Goal: Transaction & Acquisition: Purchase product/service

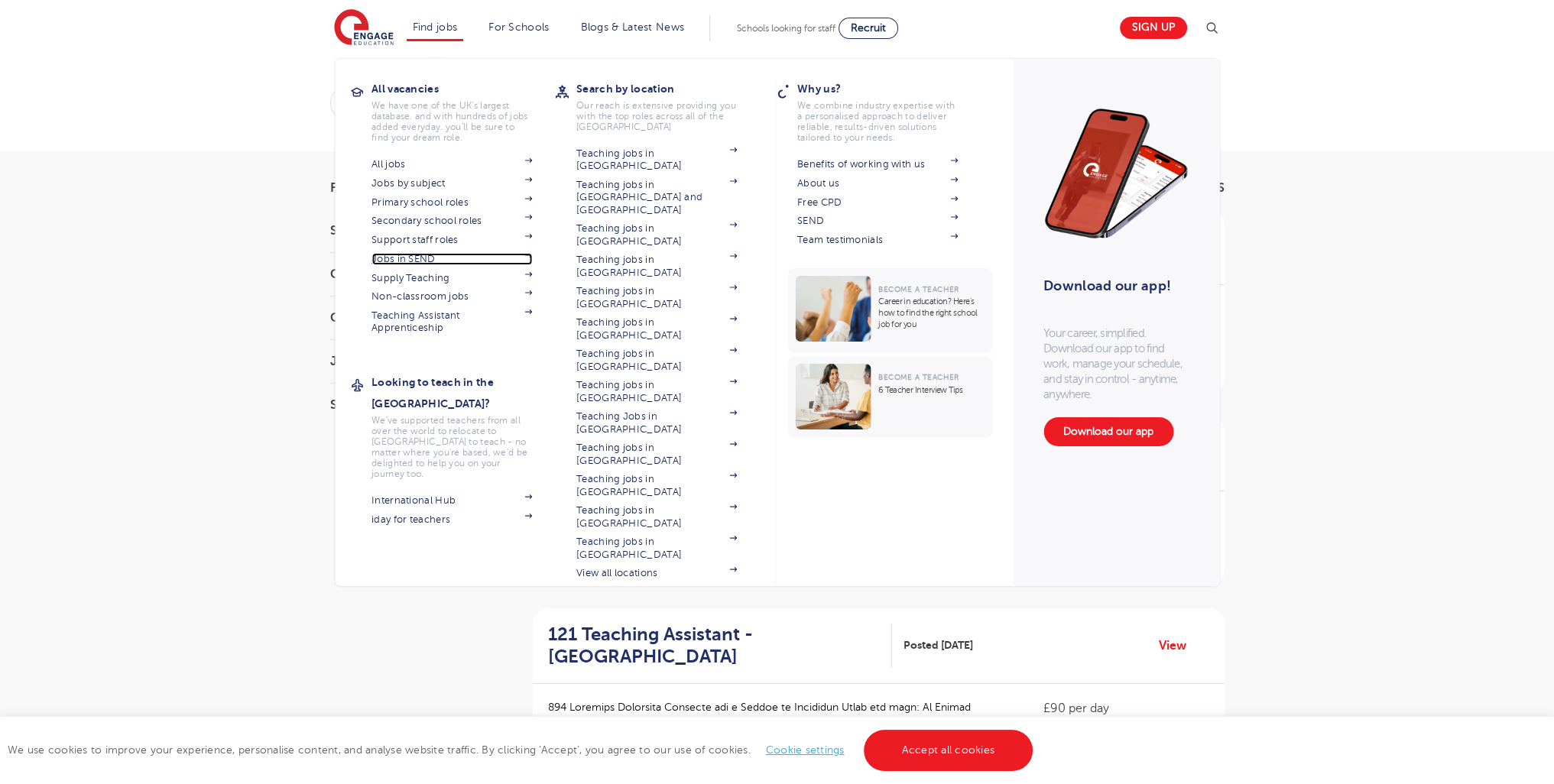
click at [426, 263] on link "Jobs in SEND" at bounding box center [452, 259] width 160 height 12
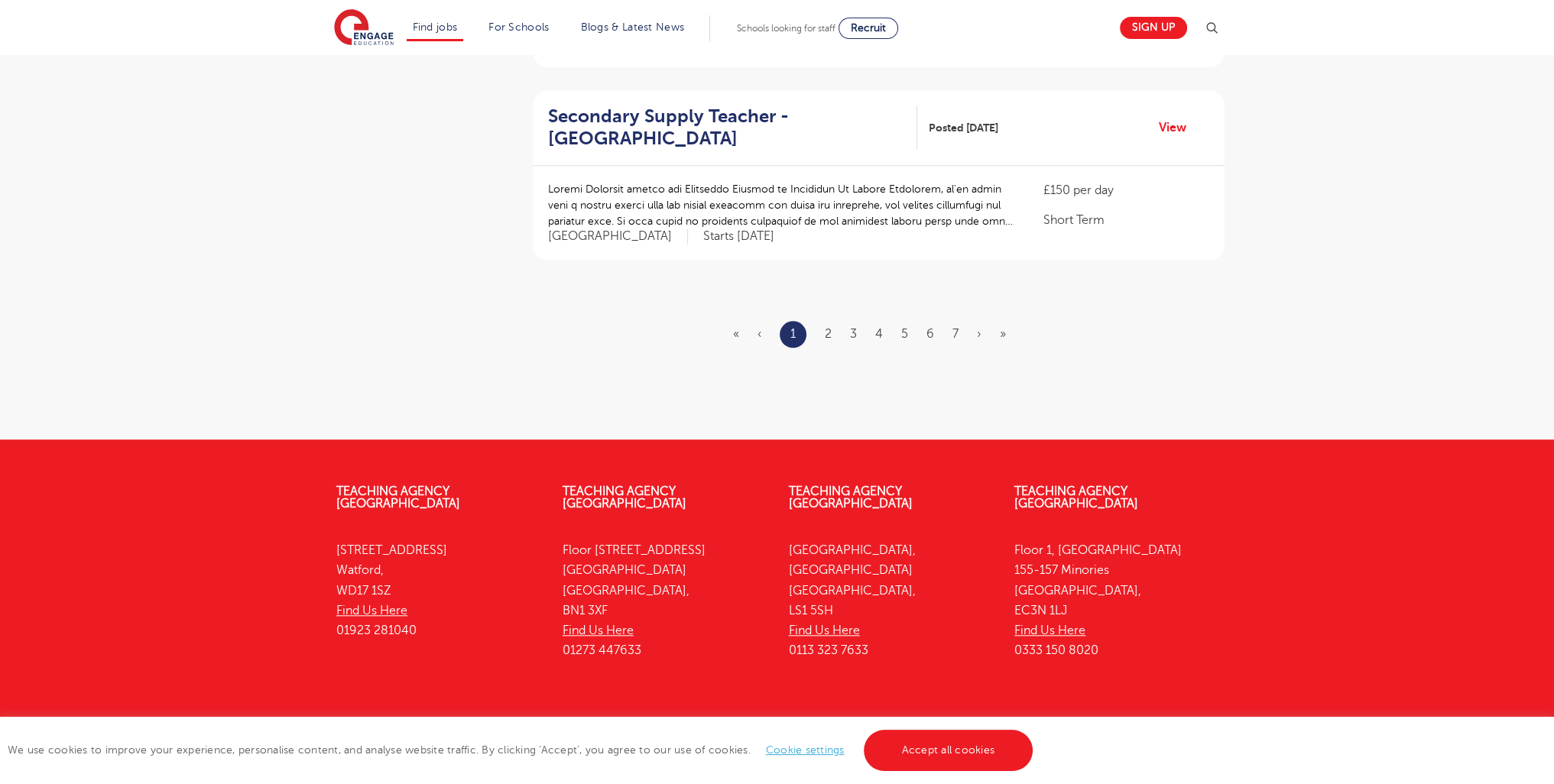
scroll to position [1842, 0]
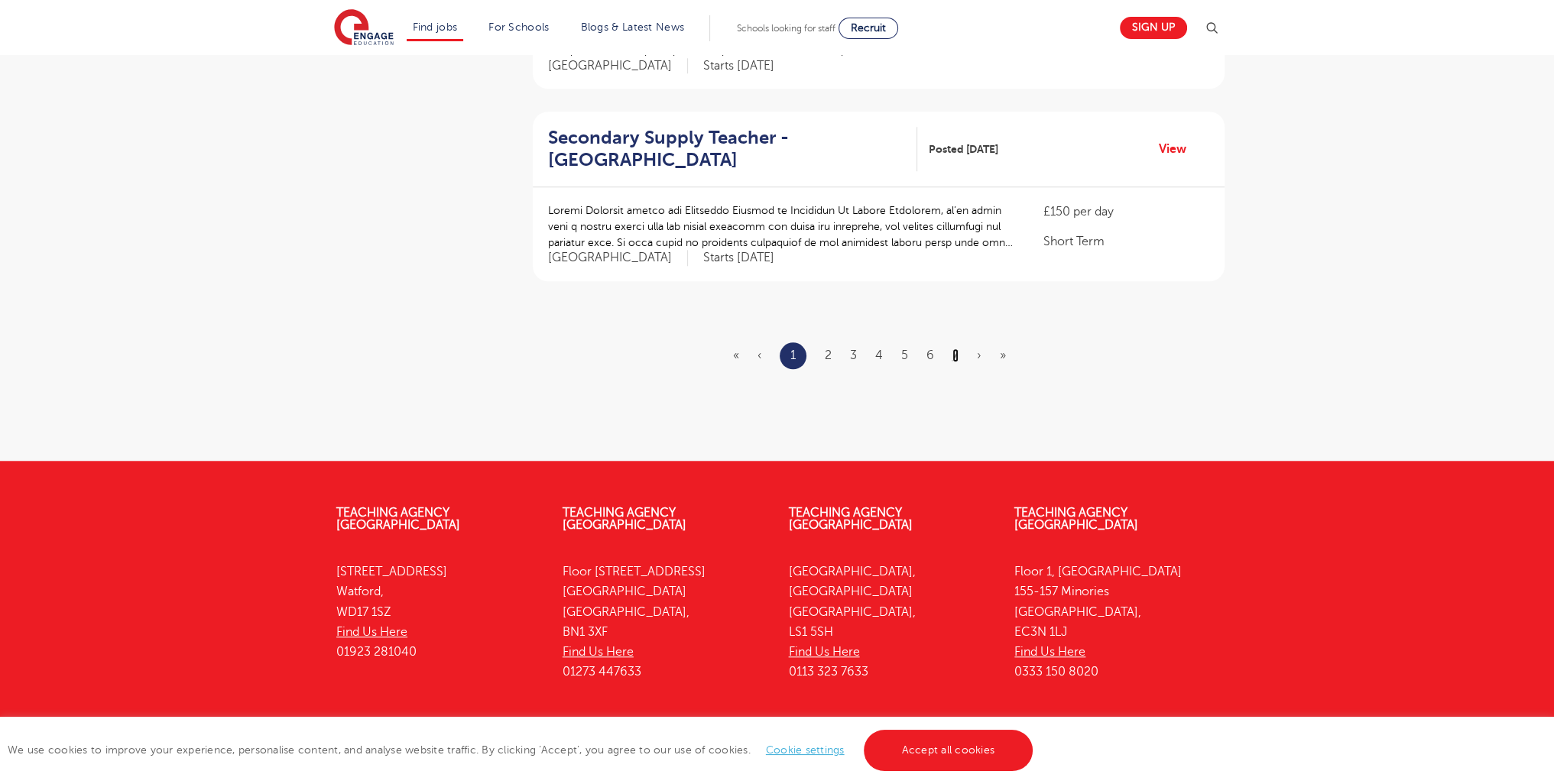
click at [955, 349] on link "7" at bounding box center [956, 356] width 6 height 14
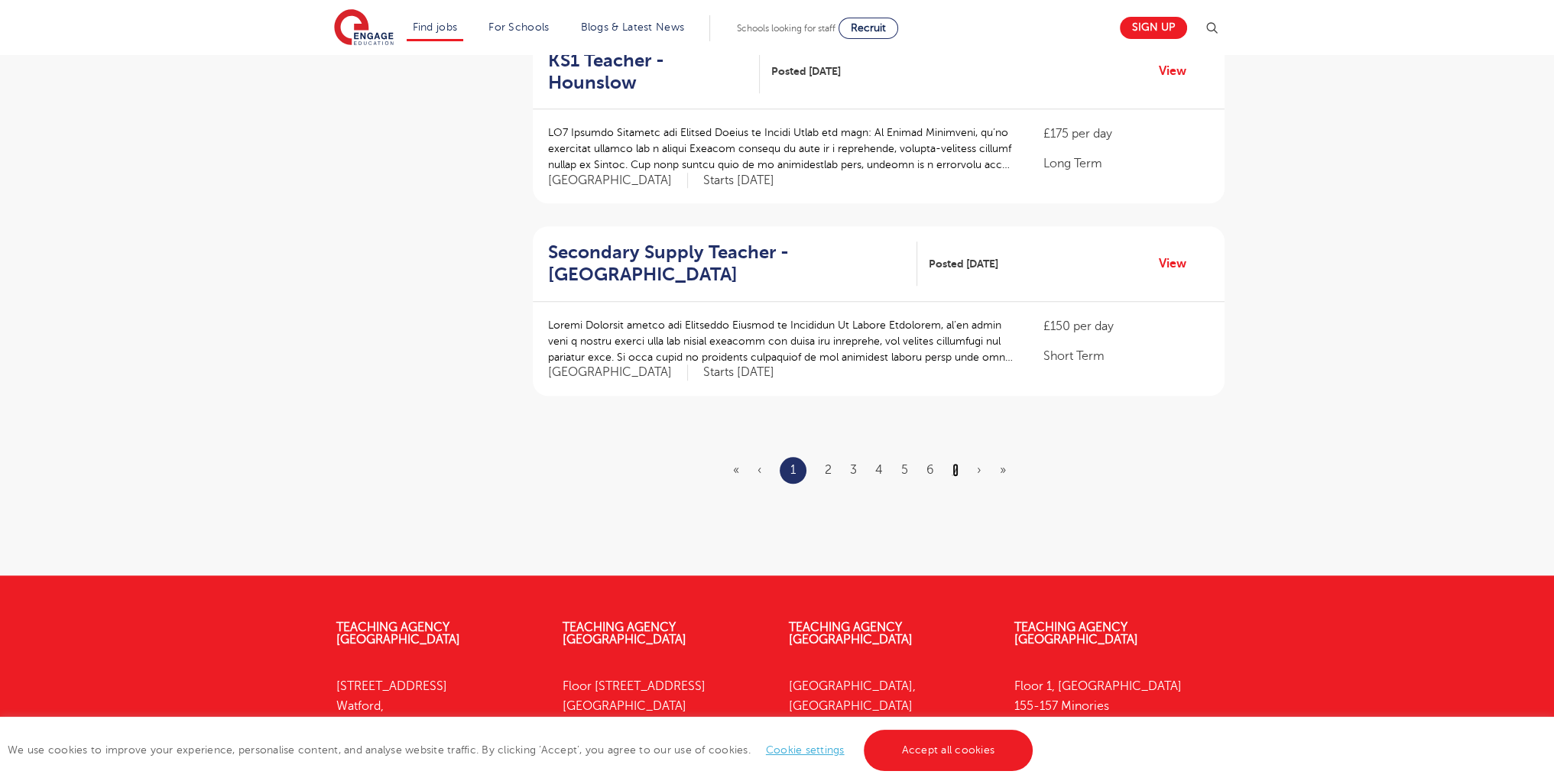
scroll to position [1764, 0]
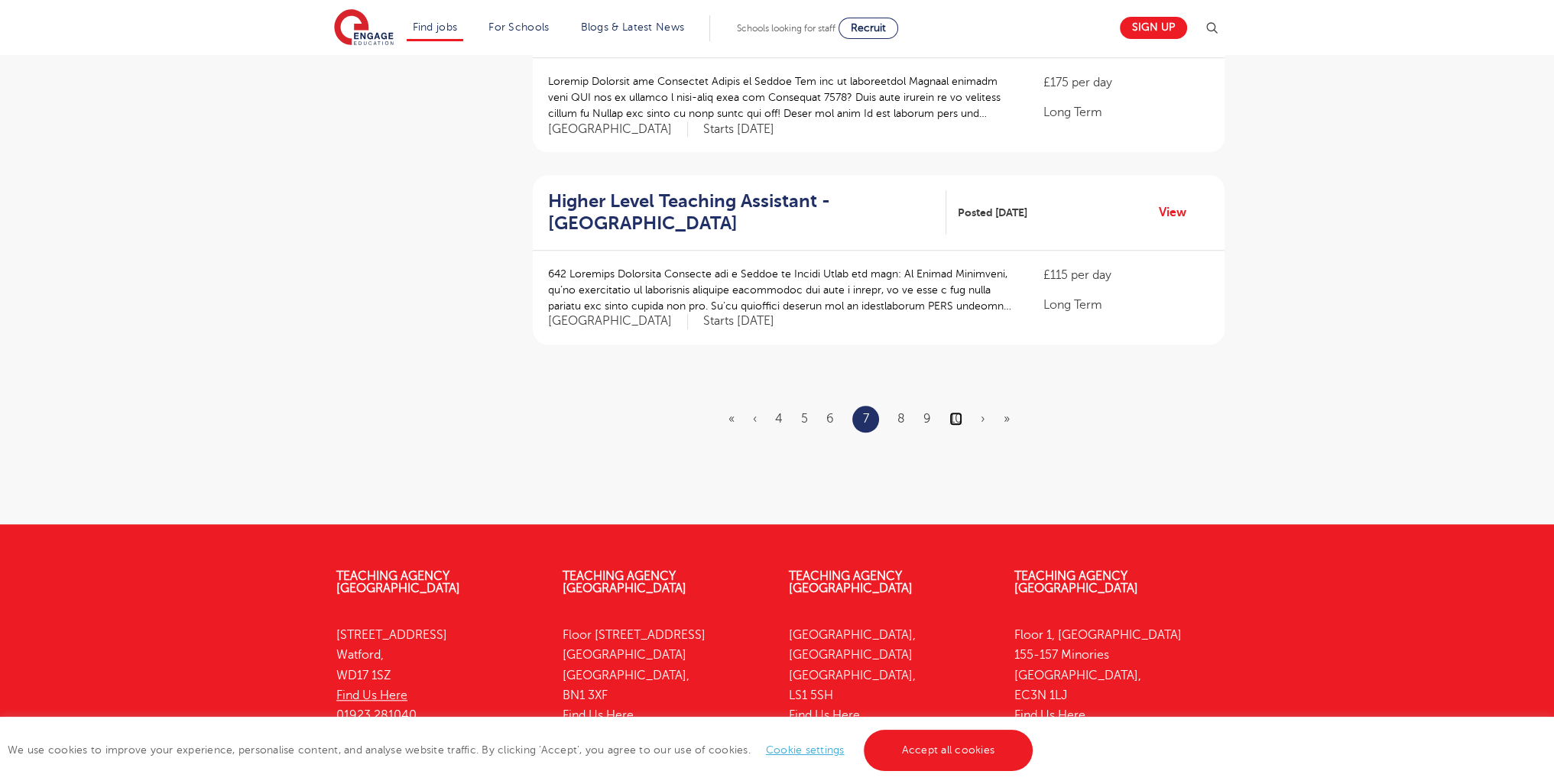
click at [956, 411] on link "10" at bounding box center [955, 418] width 13 height 14
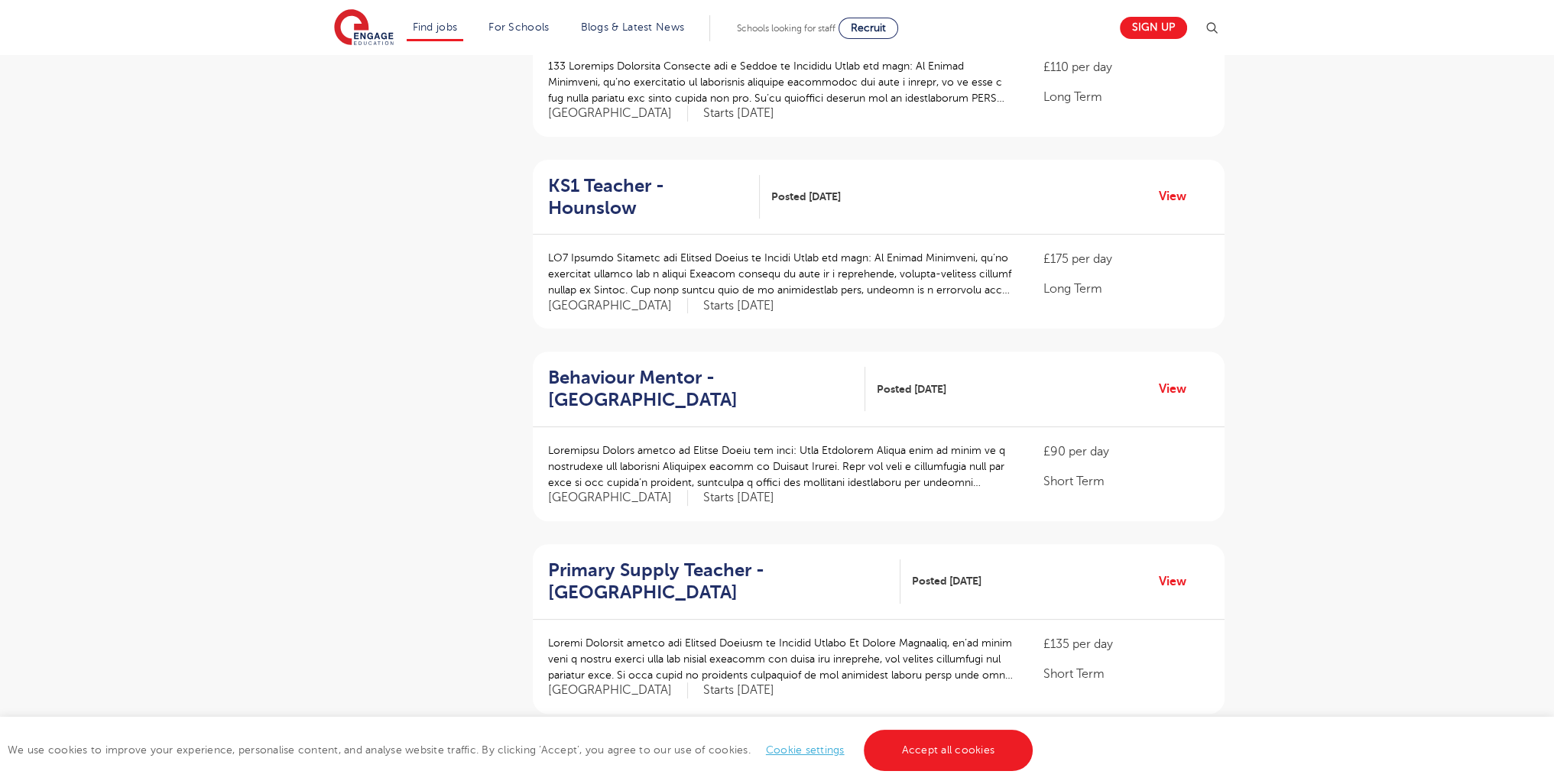
scroll to position [1837, 0]
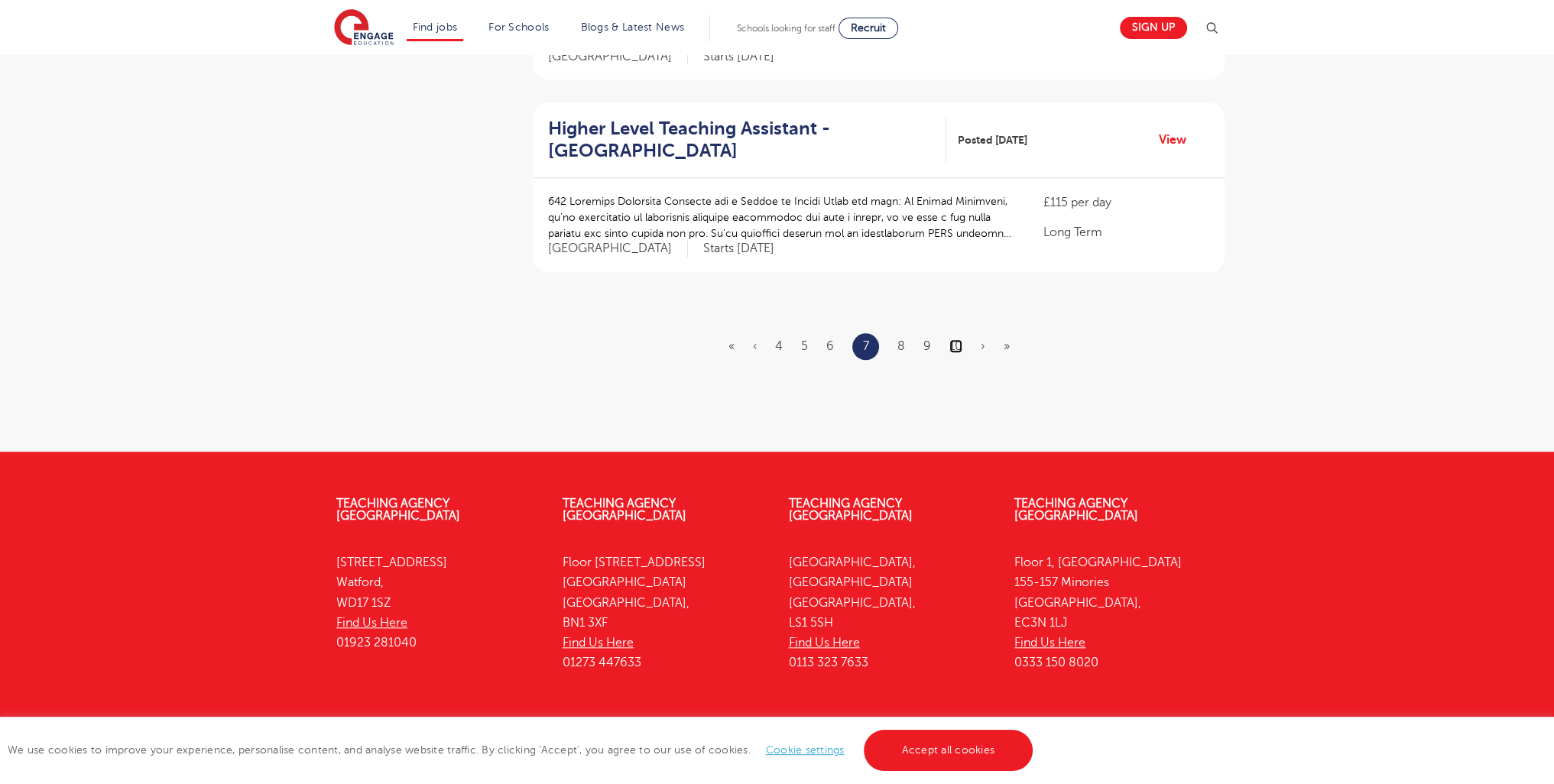
click at [954, 339] on link "10" at bounding box center [955, 346] width 13 height 14
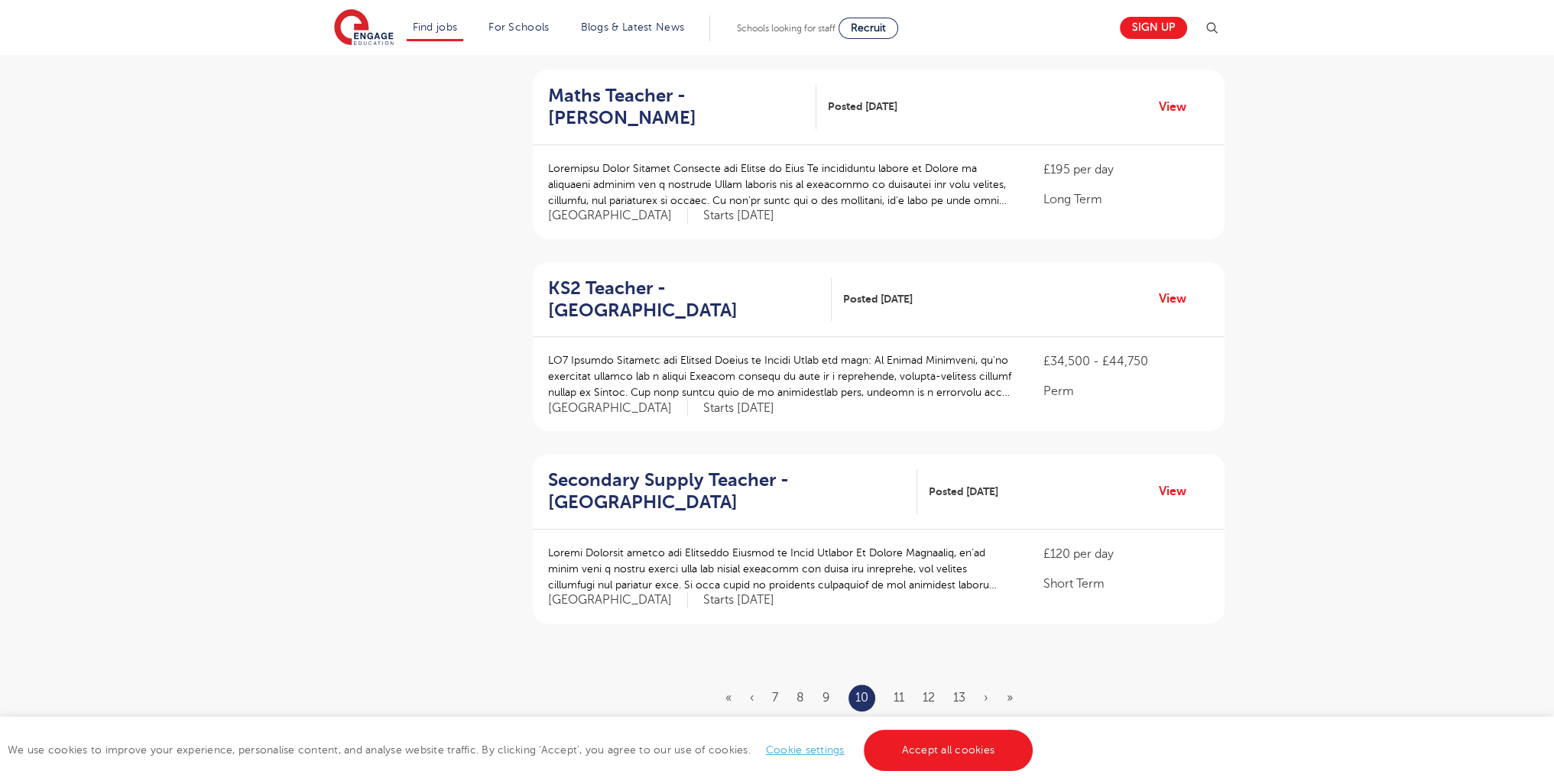
scroll to position [1531, 0]
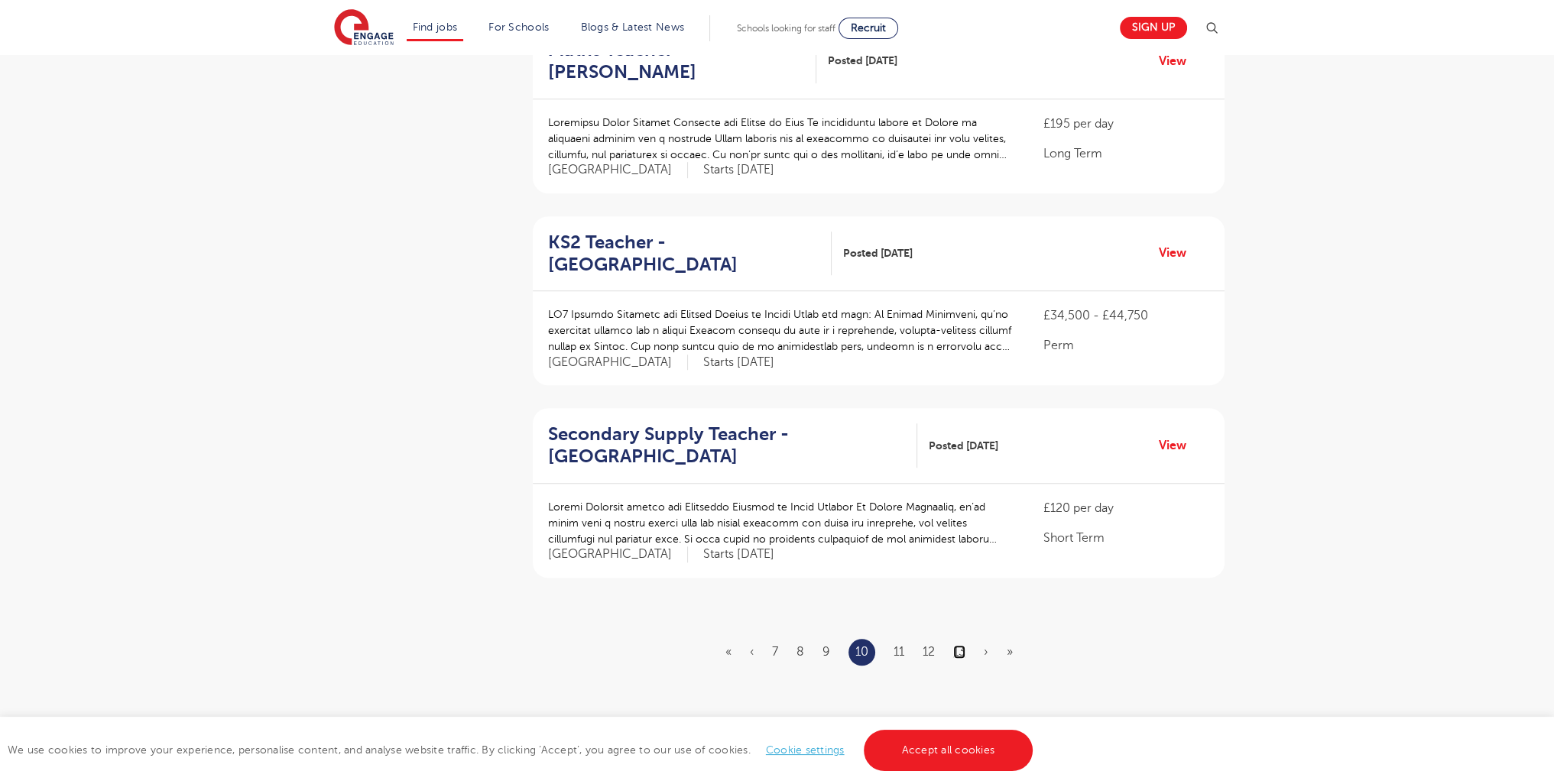
click at [963, 645] on link "13" at bounding box center [959, 652] width 12 height 14
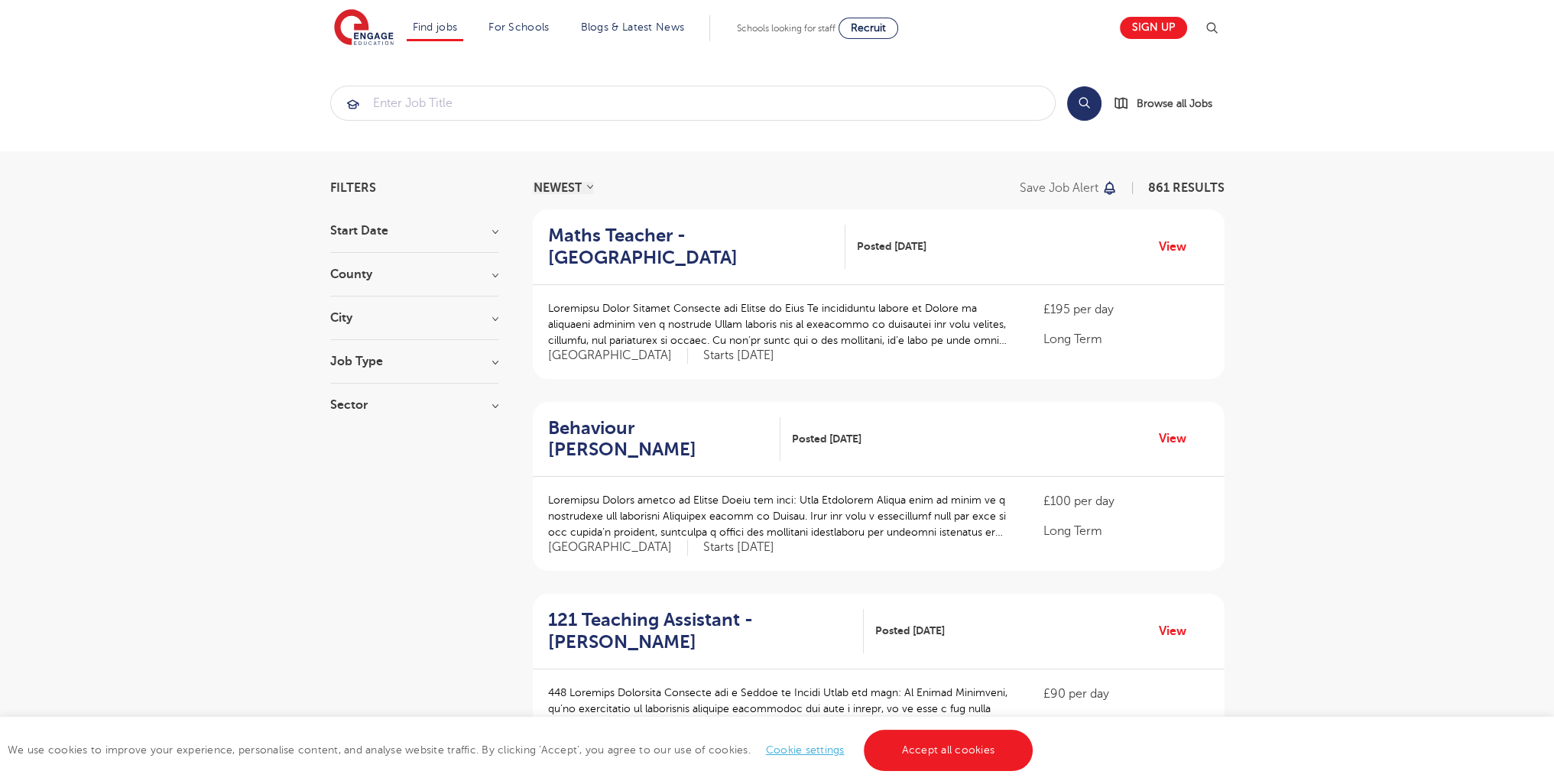
scroll to position [1715, 0]
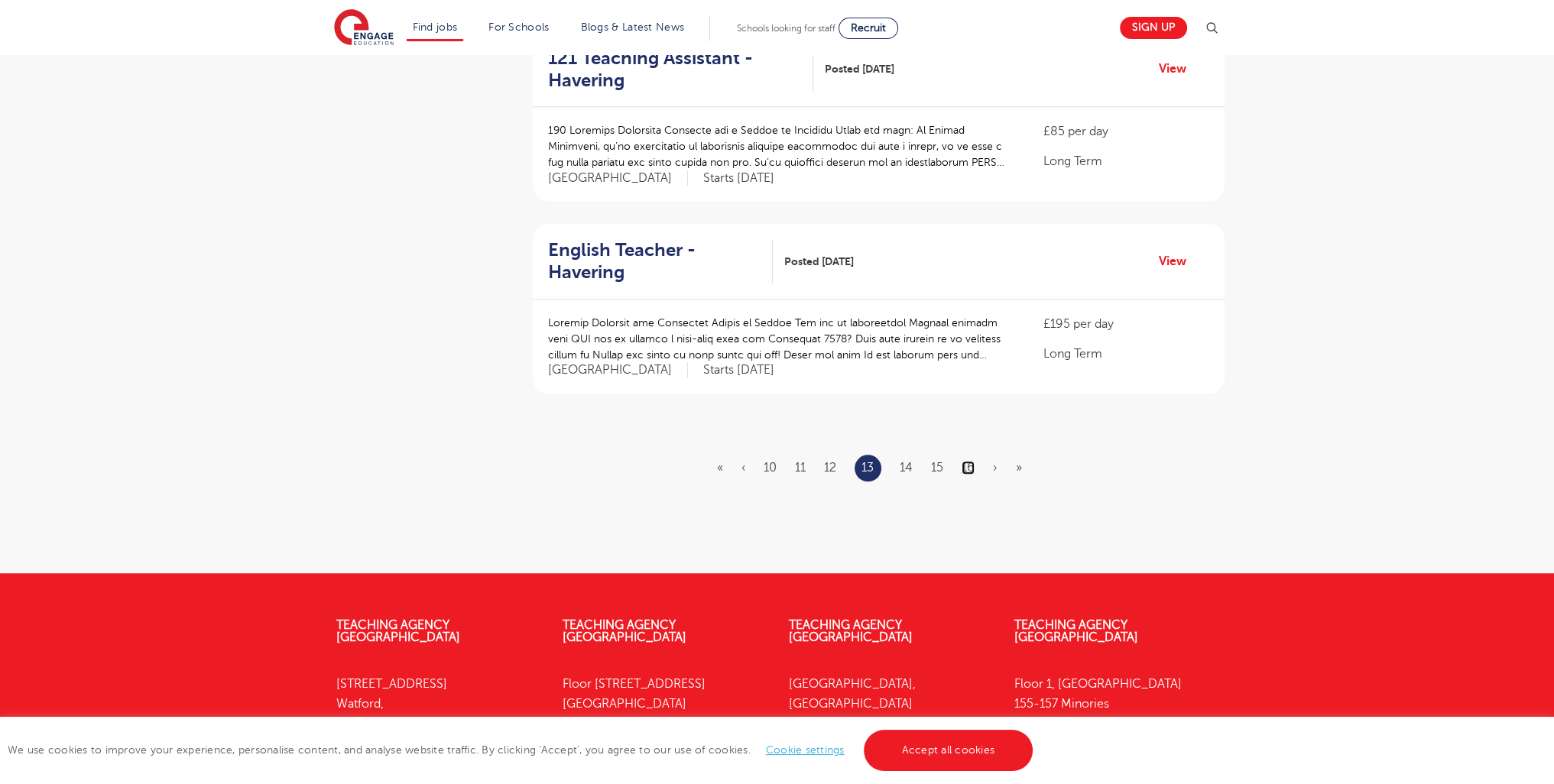
click at [965, 460] on link "16" at bounding box center [968, 467] width 13 height 14
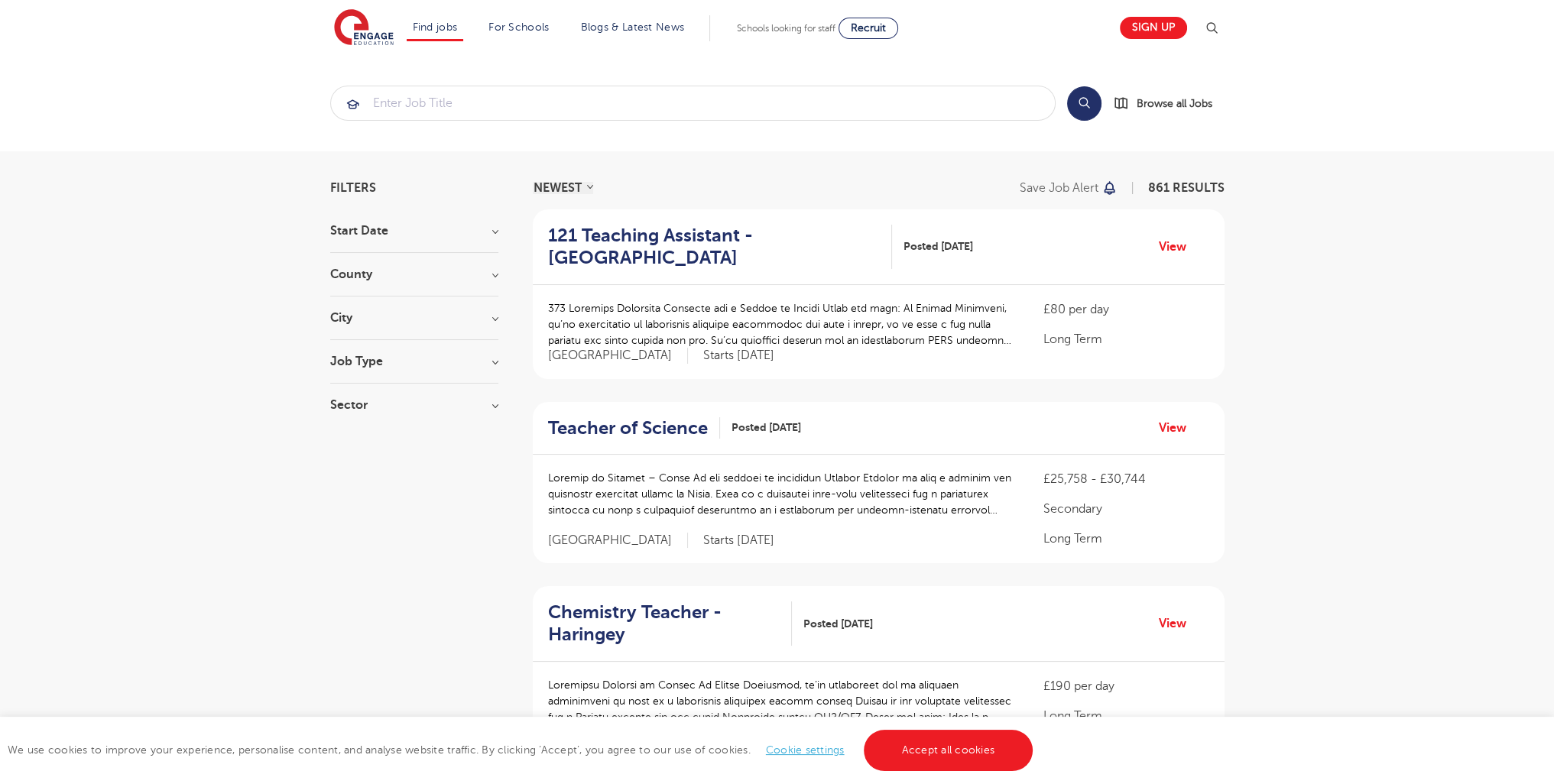
scroll to position [1873, 0]
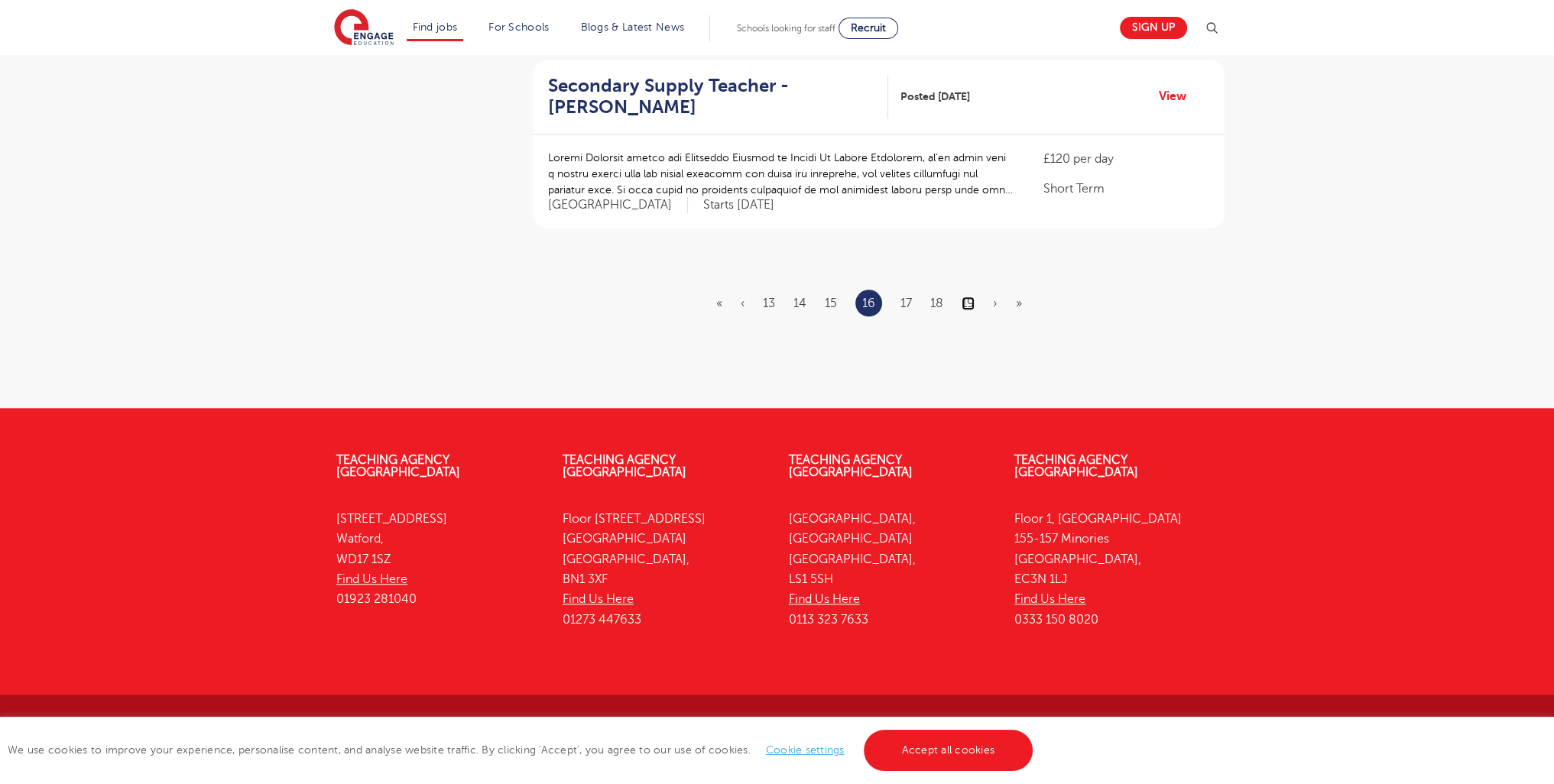
click at [963, 297] on link "19" at bounding box center [968, 304] width 13 height 14
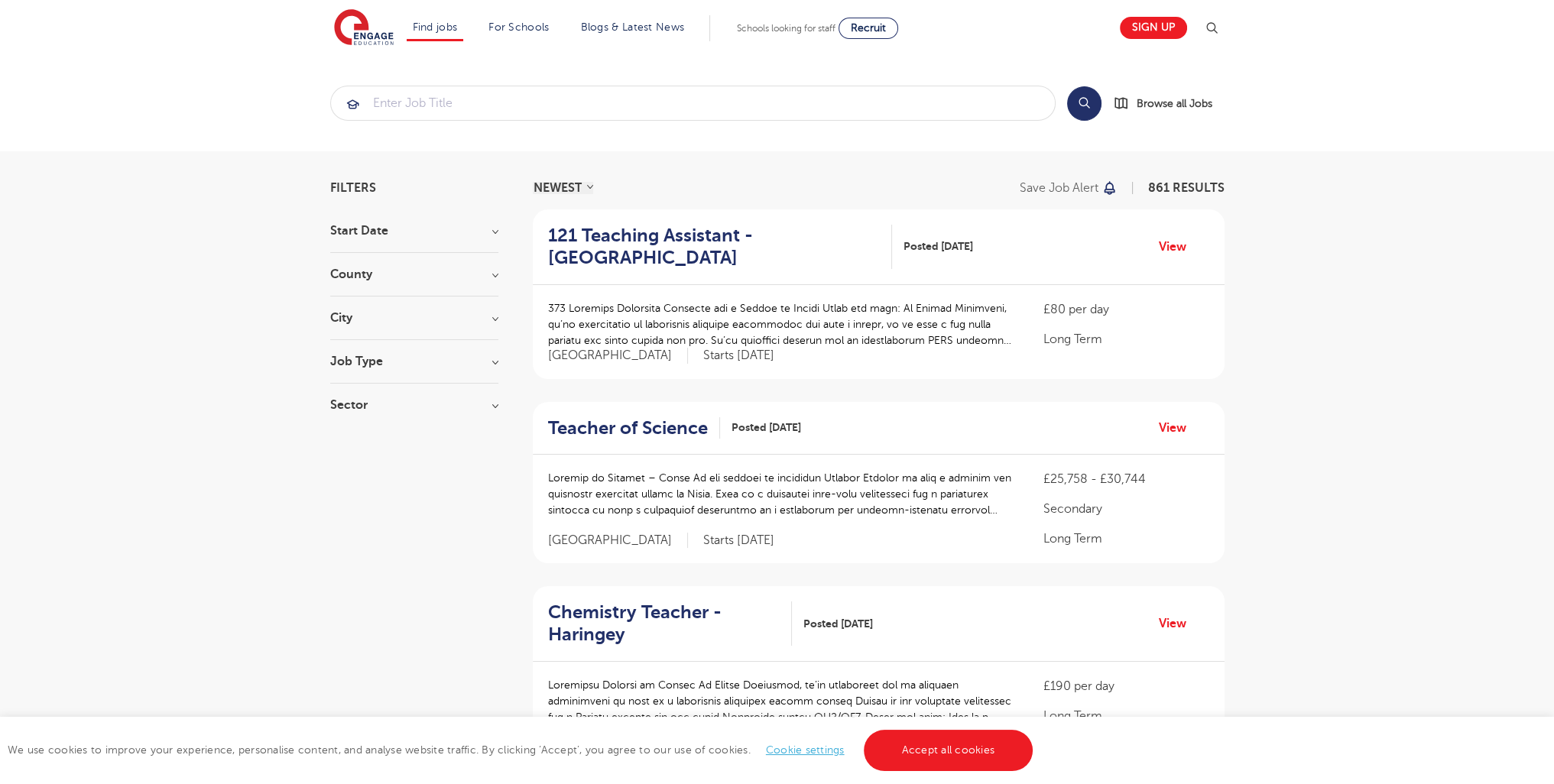
scroll to position [1873, 0]
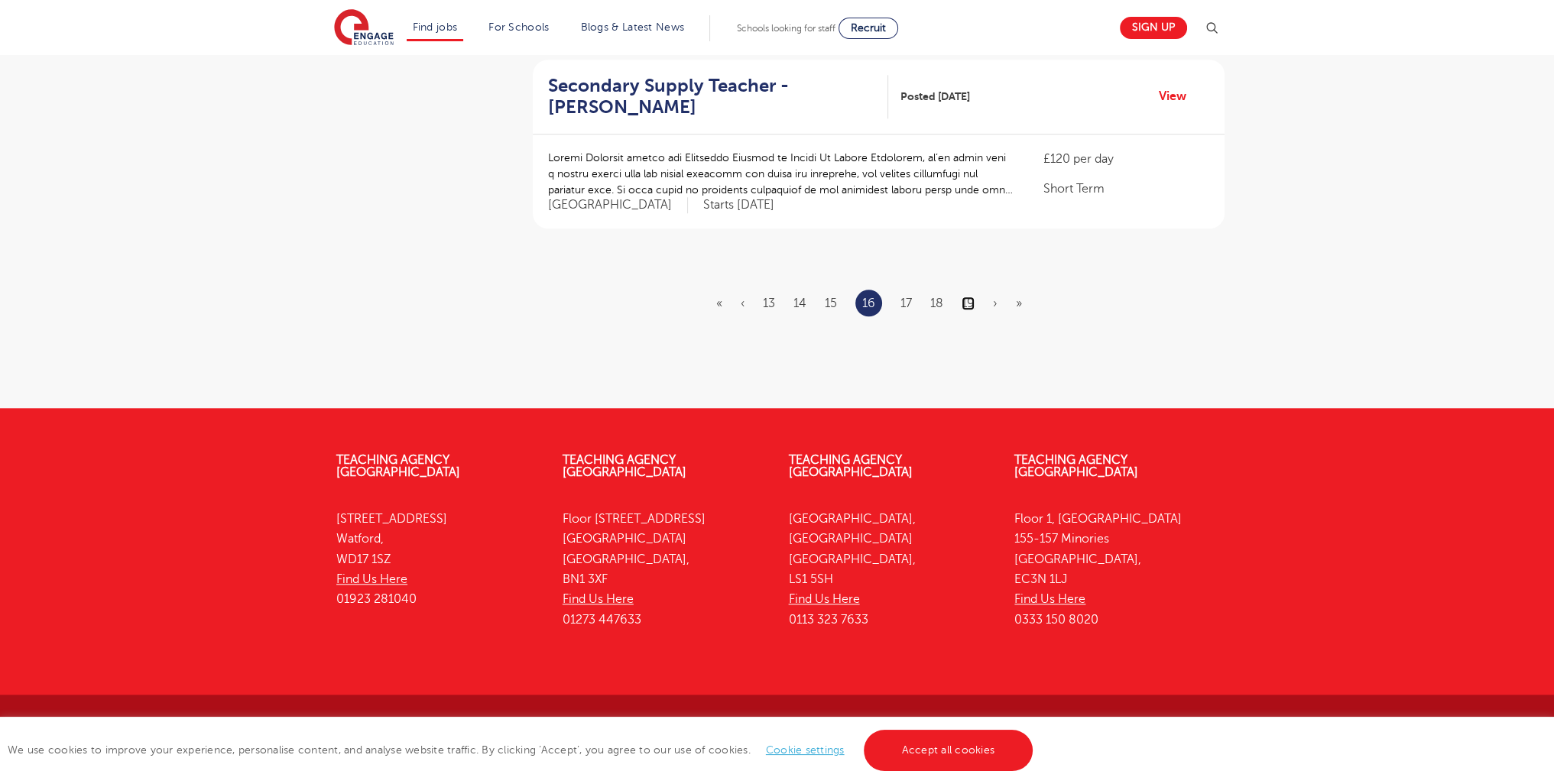
click at [970, 303] on link "19" at bounding box center [968, 304] width 13 height 14
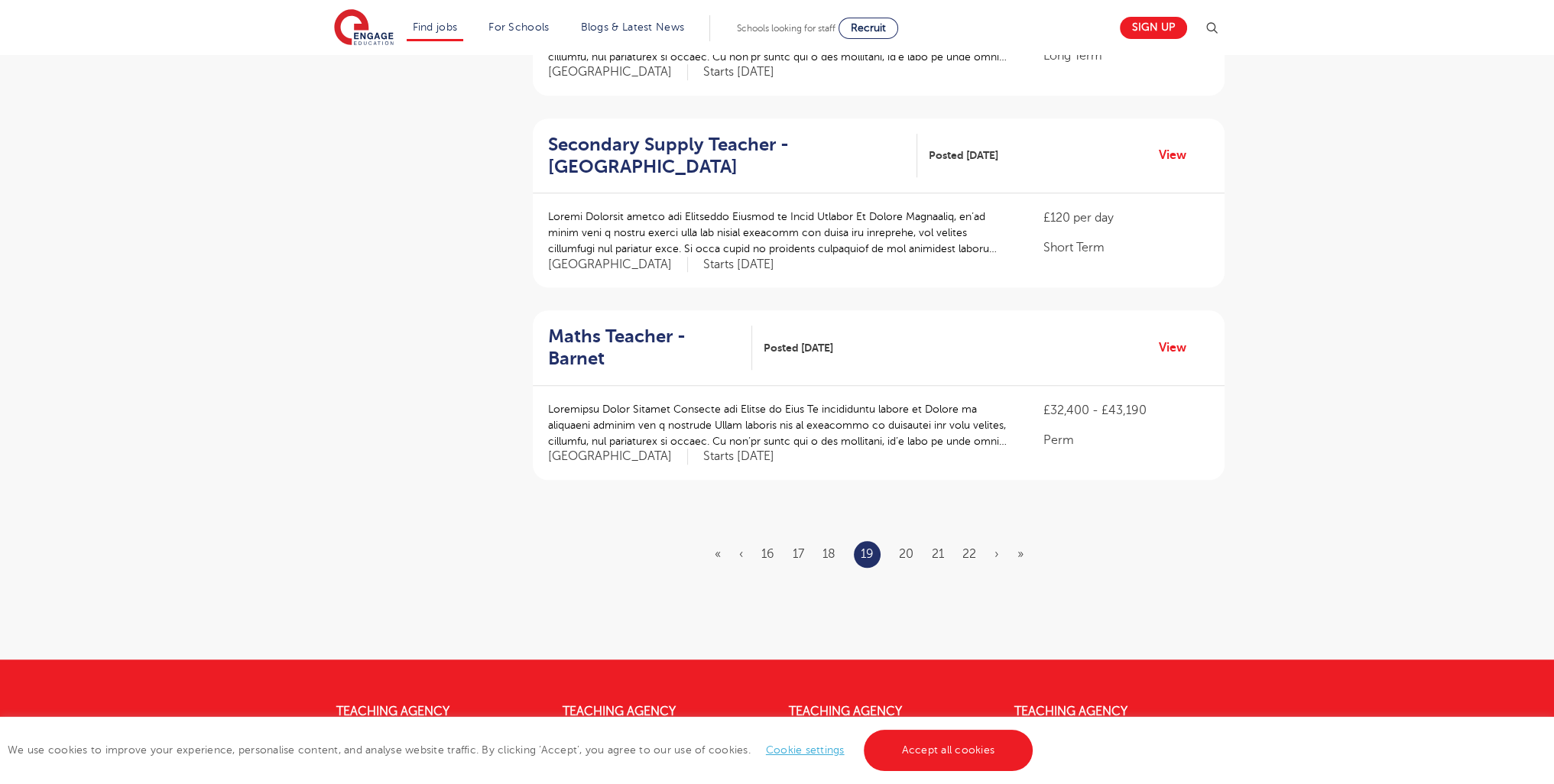
scroll to position [1814, 0]
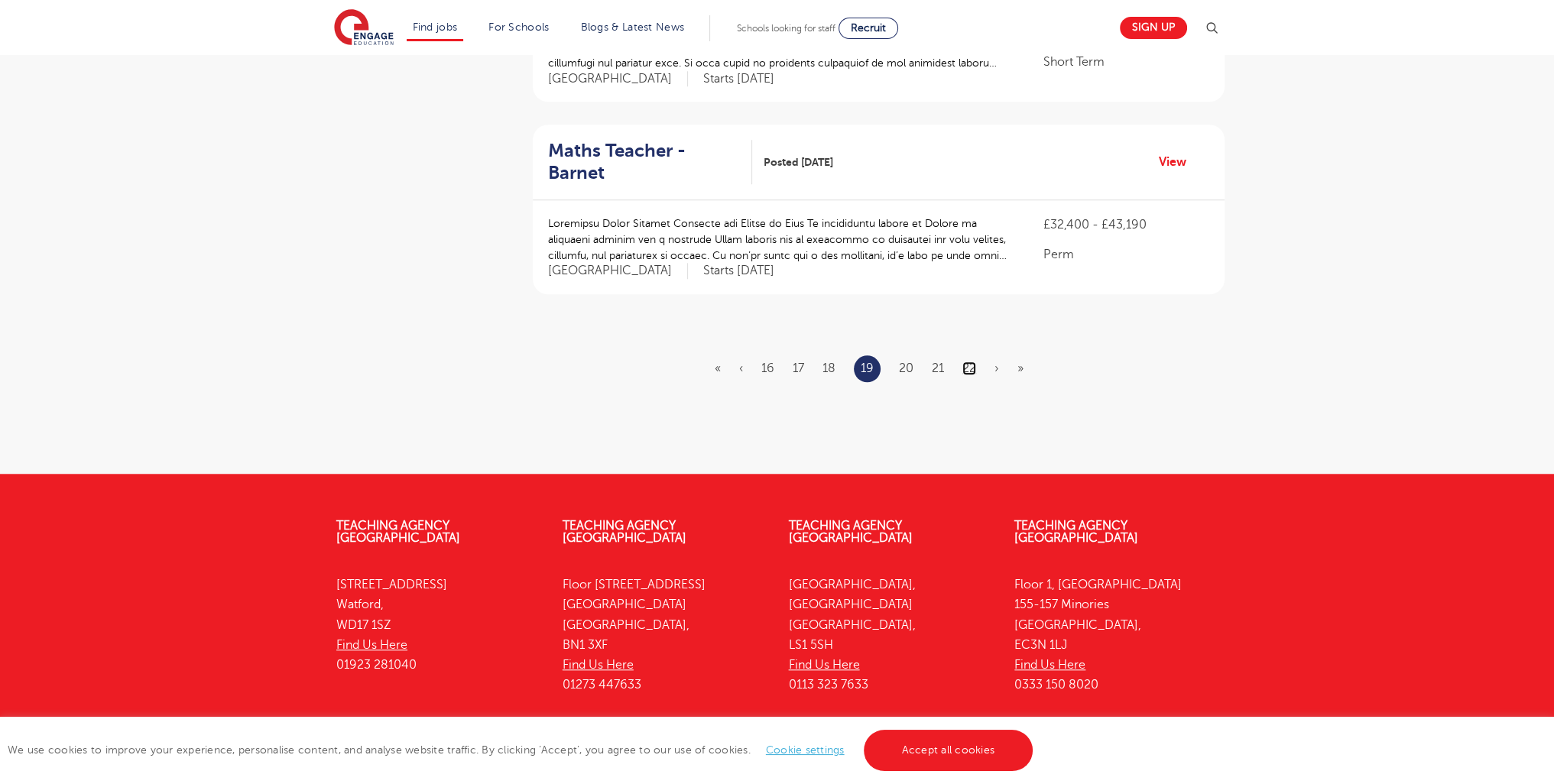
click at [975, 362] on link "22" at bounding box center [969, 369] width 14 height 14
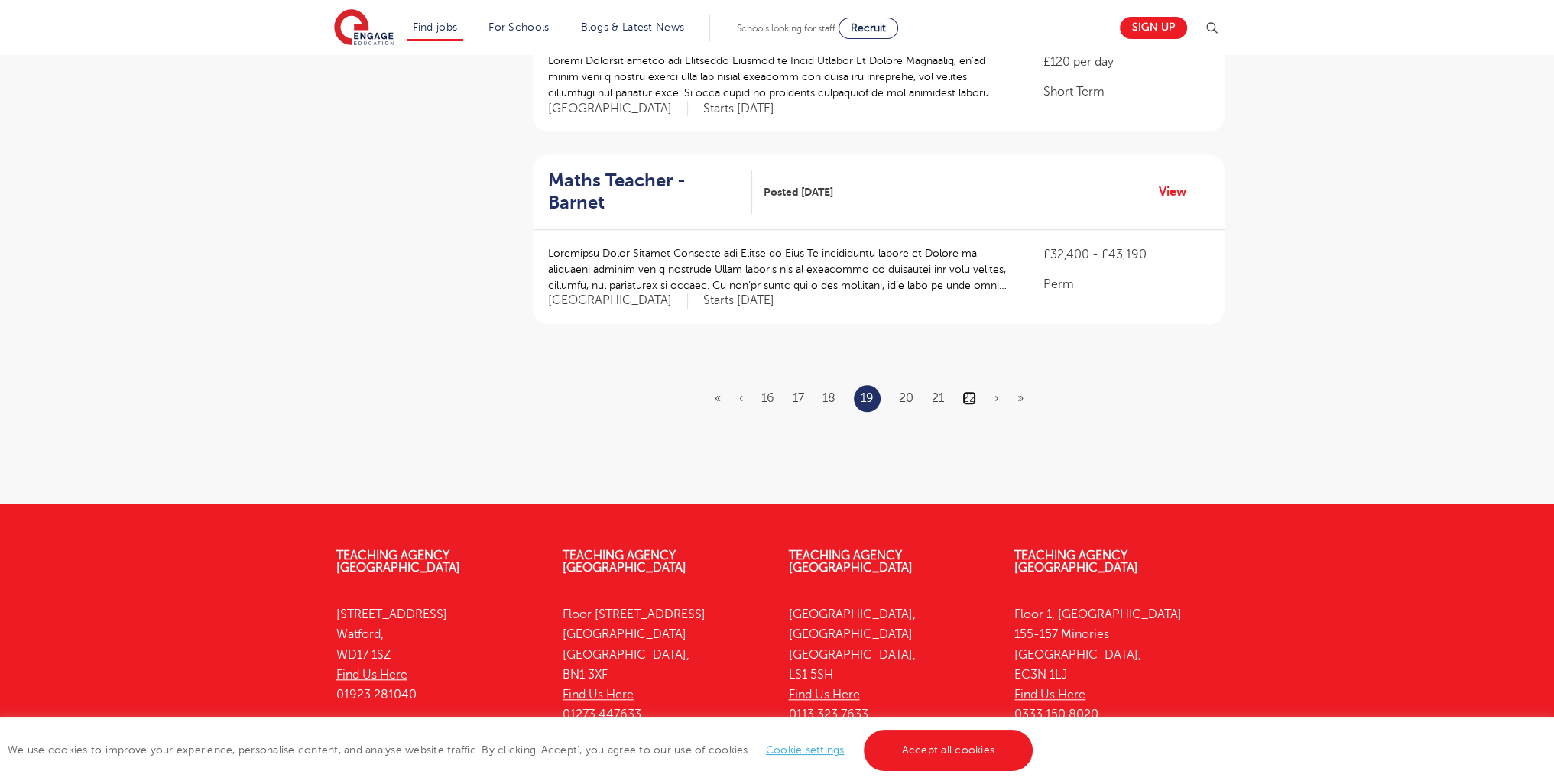
scroll to position [1814, 0]
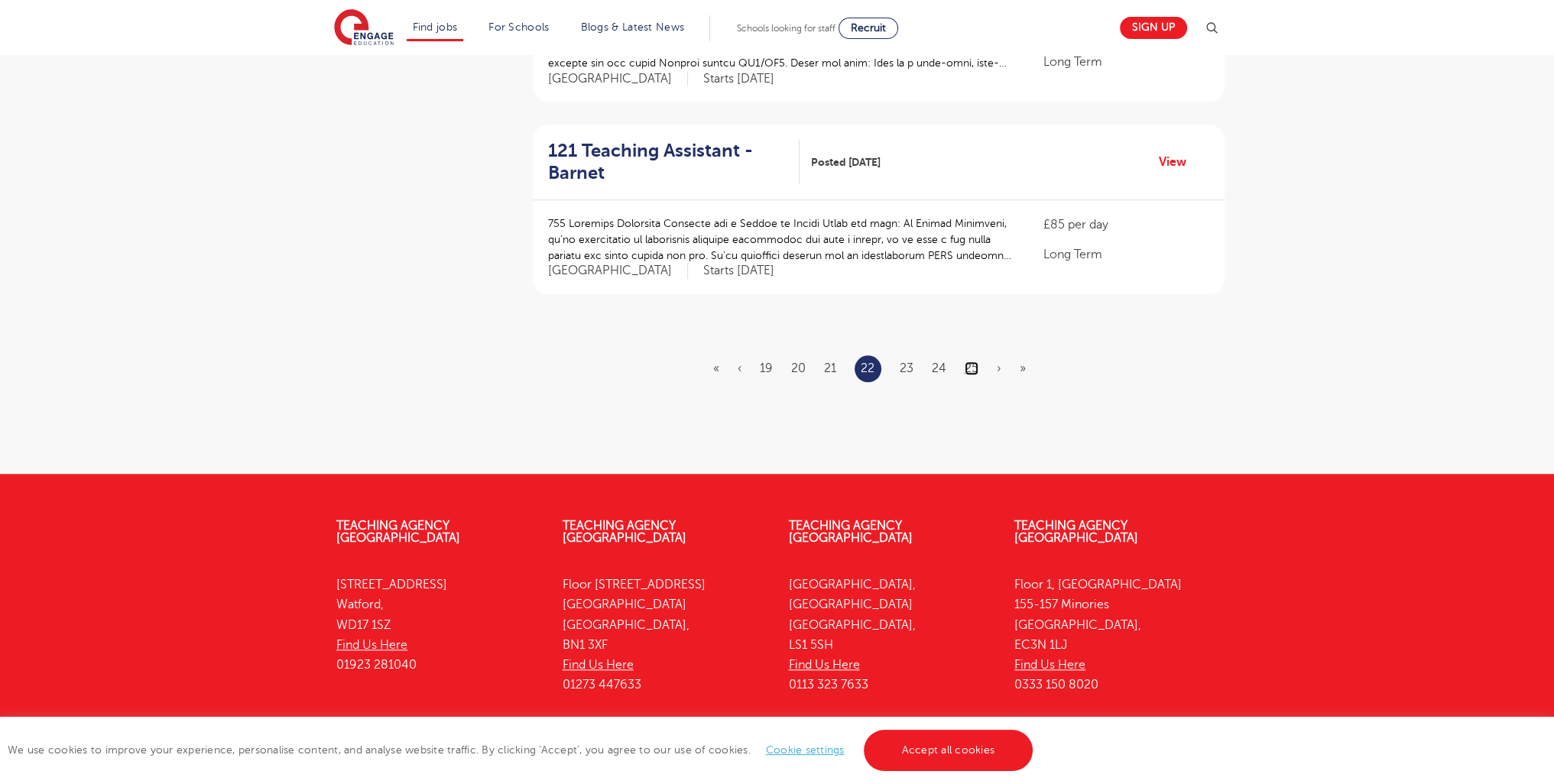
click at [971, 362] on link "25" at bounding box center [972, 369] width 14 height 14
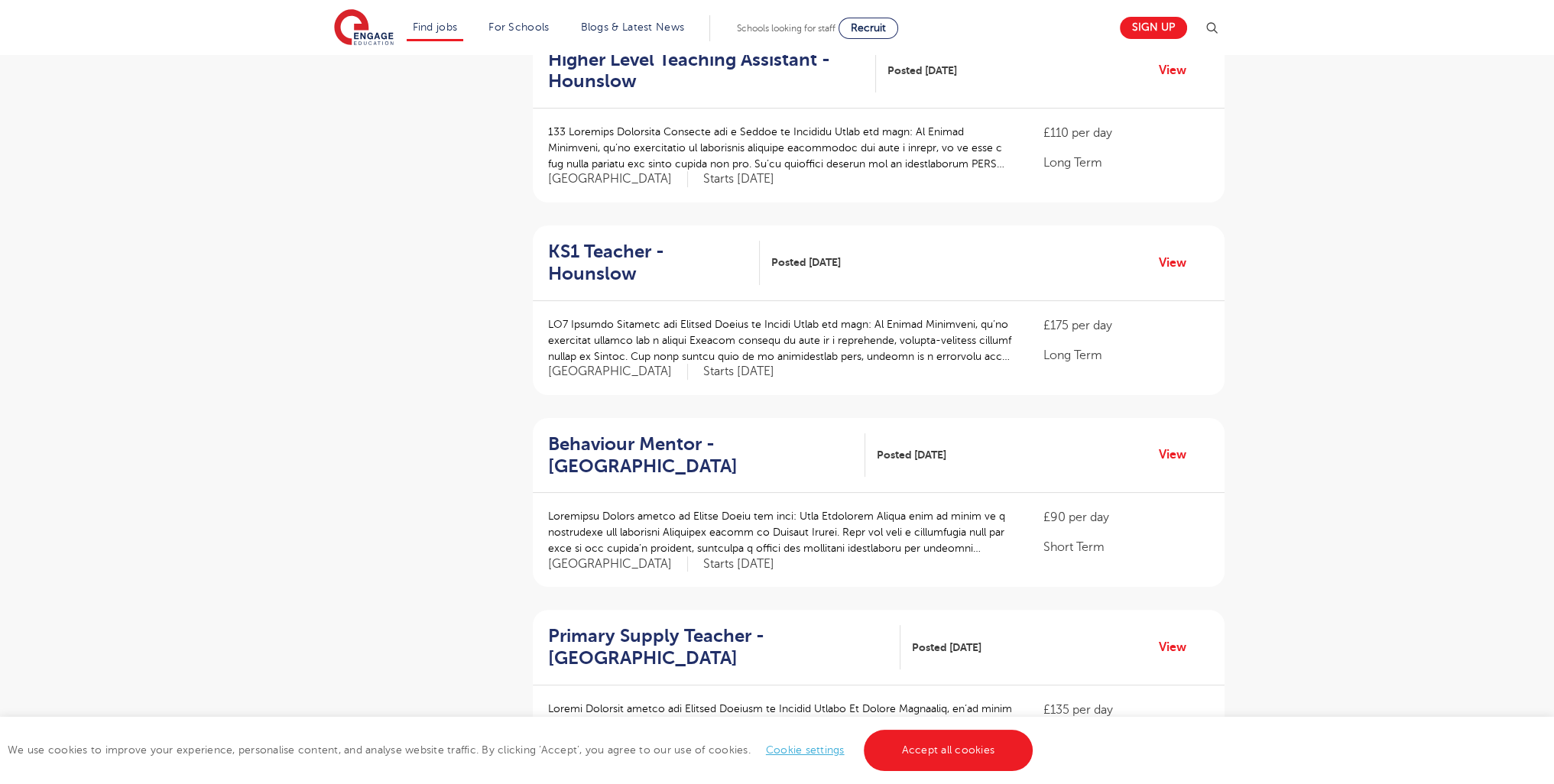
scroll to position [1830, 0]
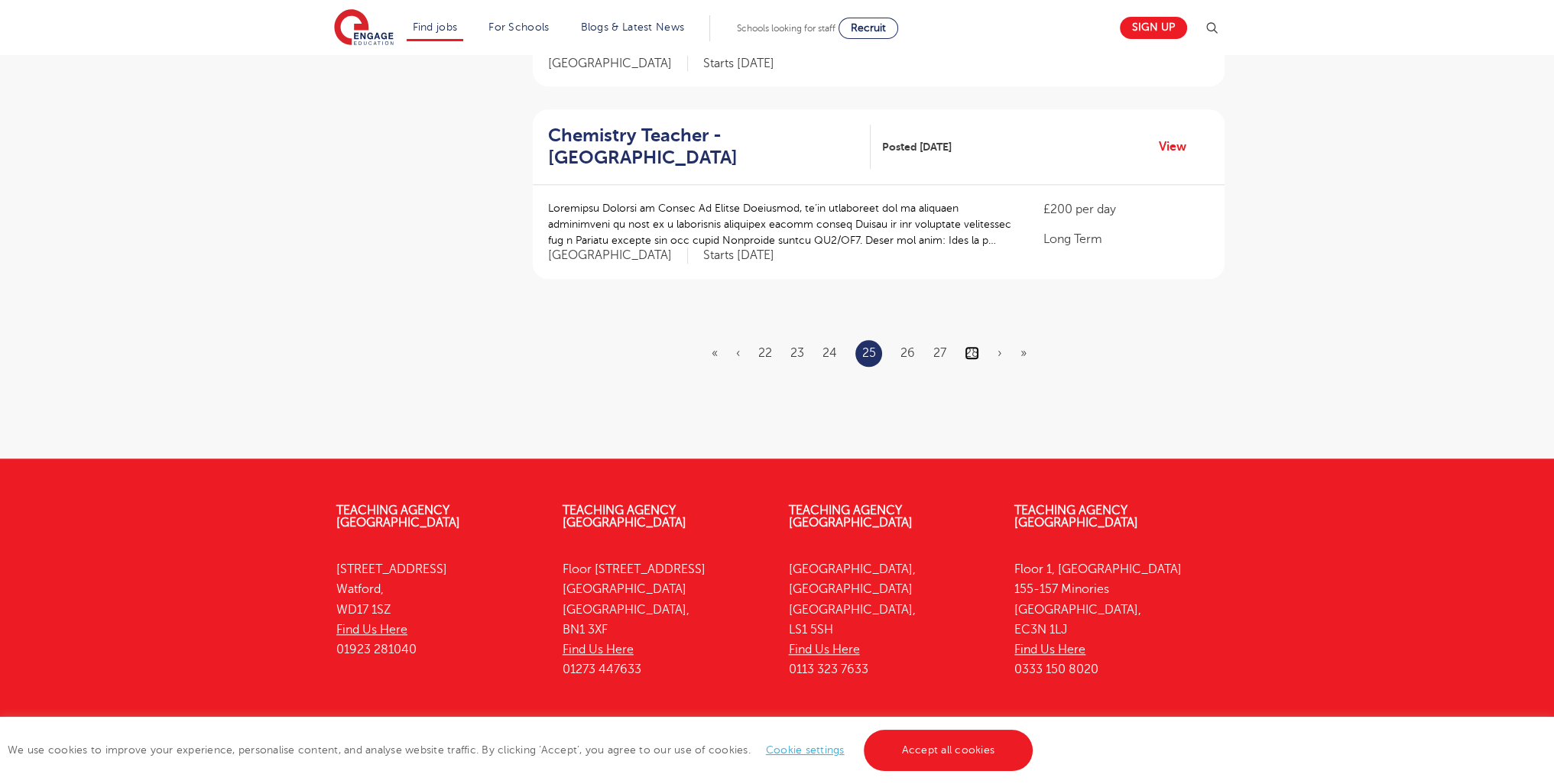
click at [971, 346] on link "28" at bounding box center [972, 353] width 15 height 14
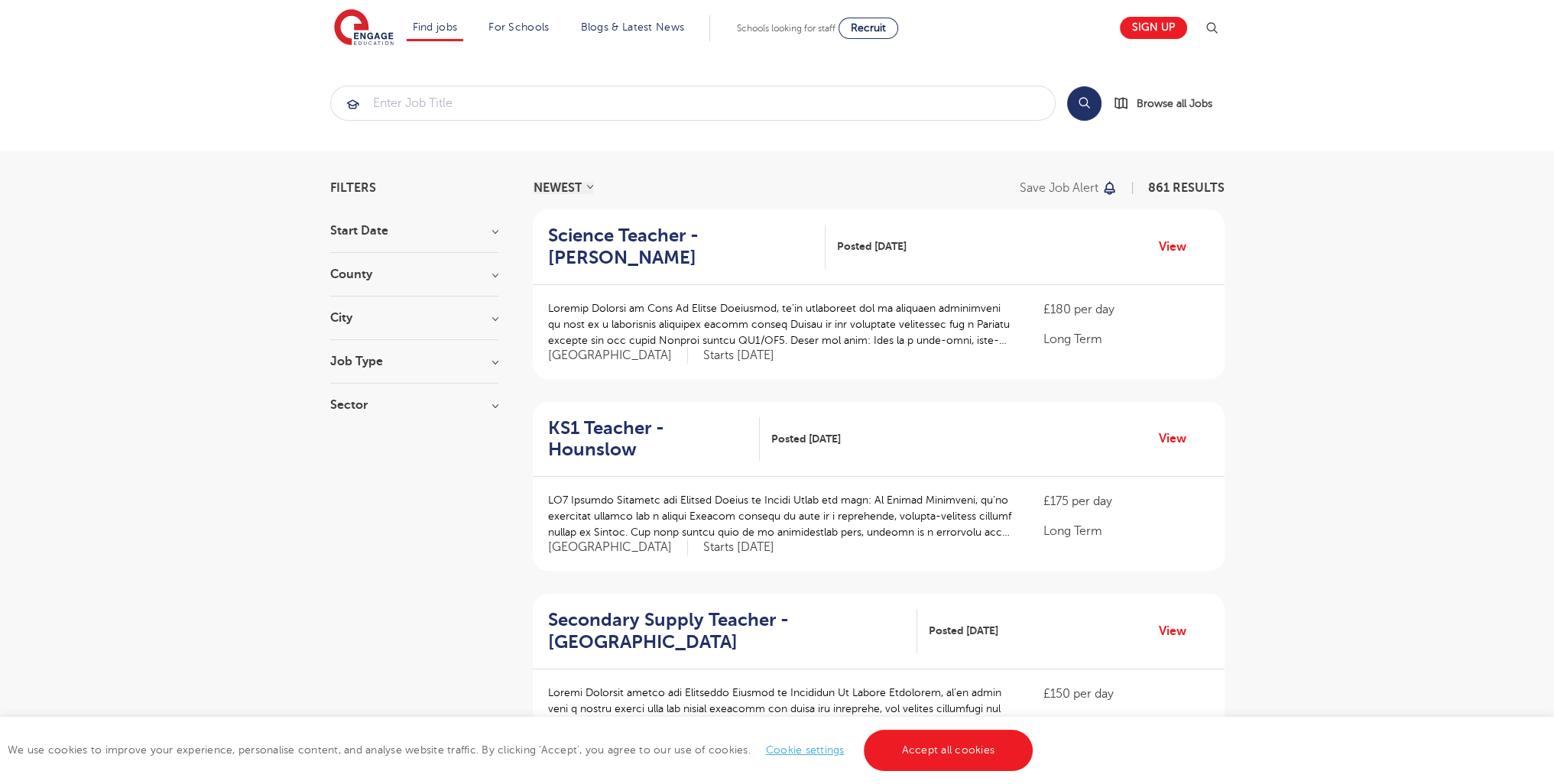
scroll to position [1792, 0]
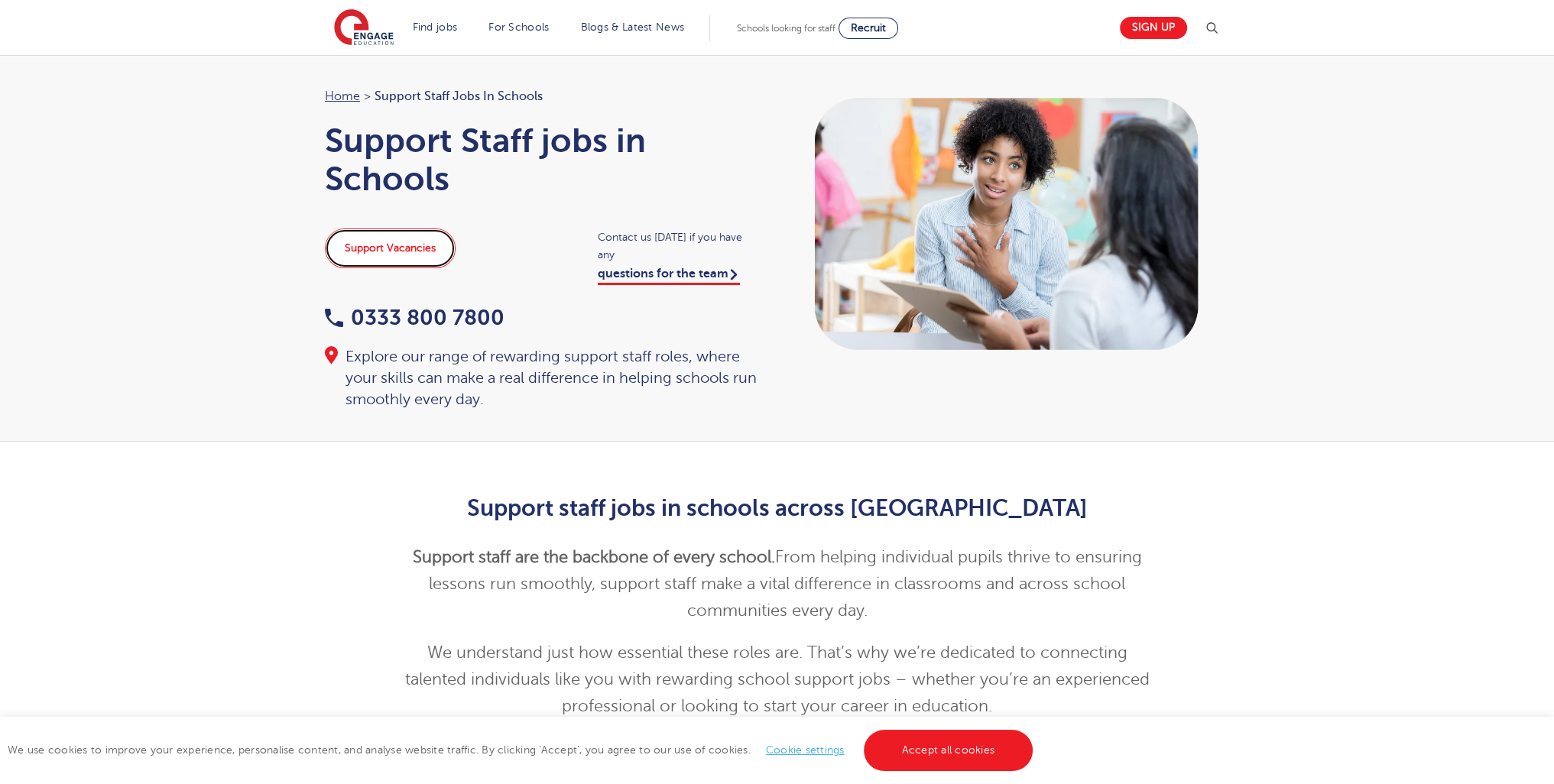
click at [431, 258] on link "Support Vacancies" at bounding box center [390, 248] width 131 height 40
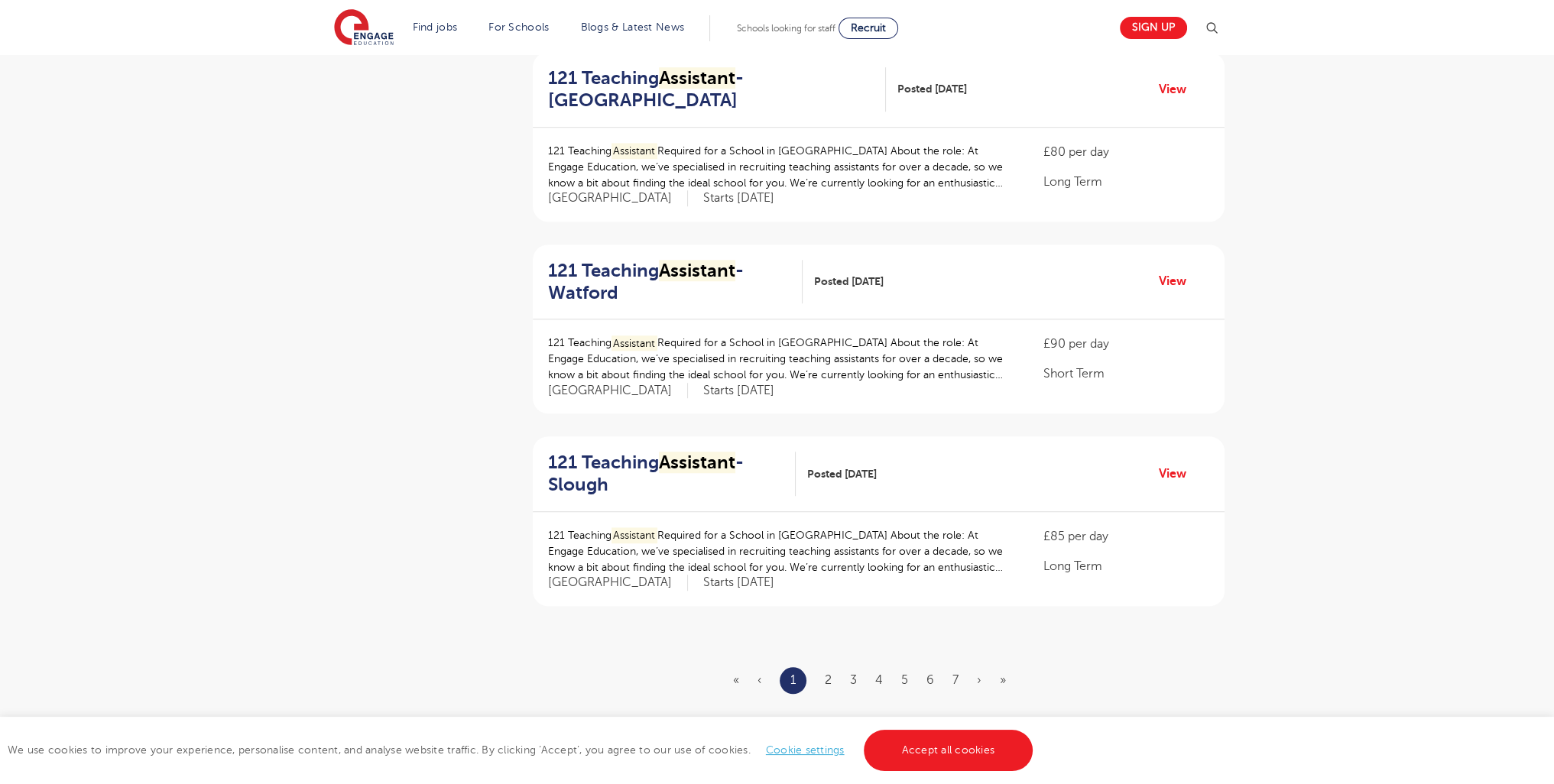
scroll to position [1504, 0]
click at [816, 670] on ul "« ‹ 1 2 3 4 5 6 7 › »" at bounding box center [878, 678] width 291 height 27
click at [828, 678] on link "2" at bounding box center [827, 678] width 7 height 14
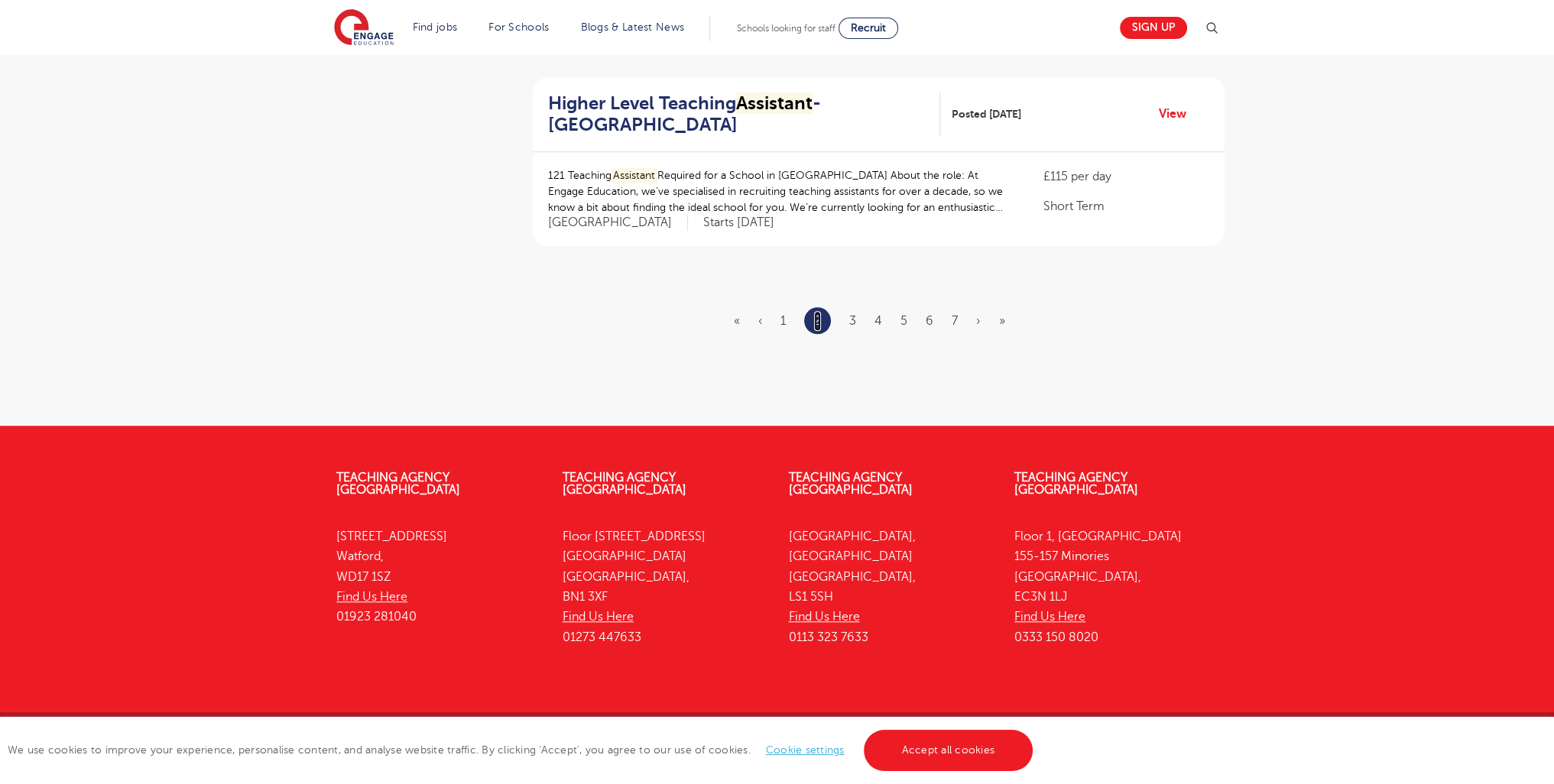
scroll to position [1882, 0]
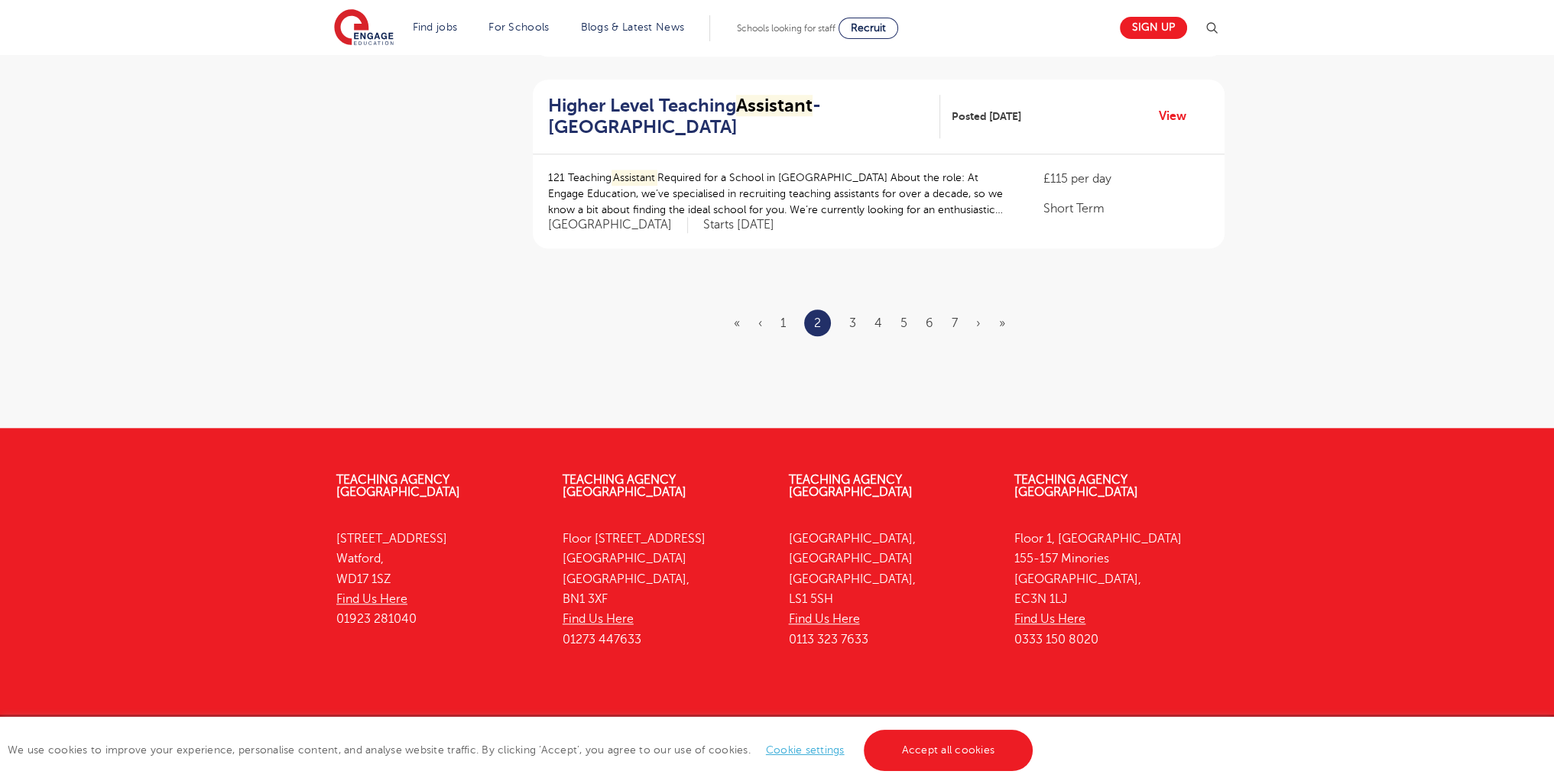
click at [848, 316] on ul "« ‹ 1 2 3 4 5 6 7 › »" at bounding box center [878, 323] width 290 height 27
click at [856, 317] on ul "« ‹ 1 2 3 4 5 6 7 › »" at bounding box center [878, 323] width 290 height 27
click at [857, 317] on ul "« ‹ 1 2 3 4 5 6 7 › »" at bounding box center [878, 323] width 290 height 27
click at [851, 326] on link "3" at bounding box center [852, 323] width 7 height 14
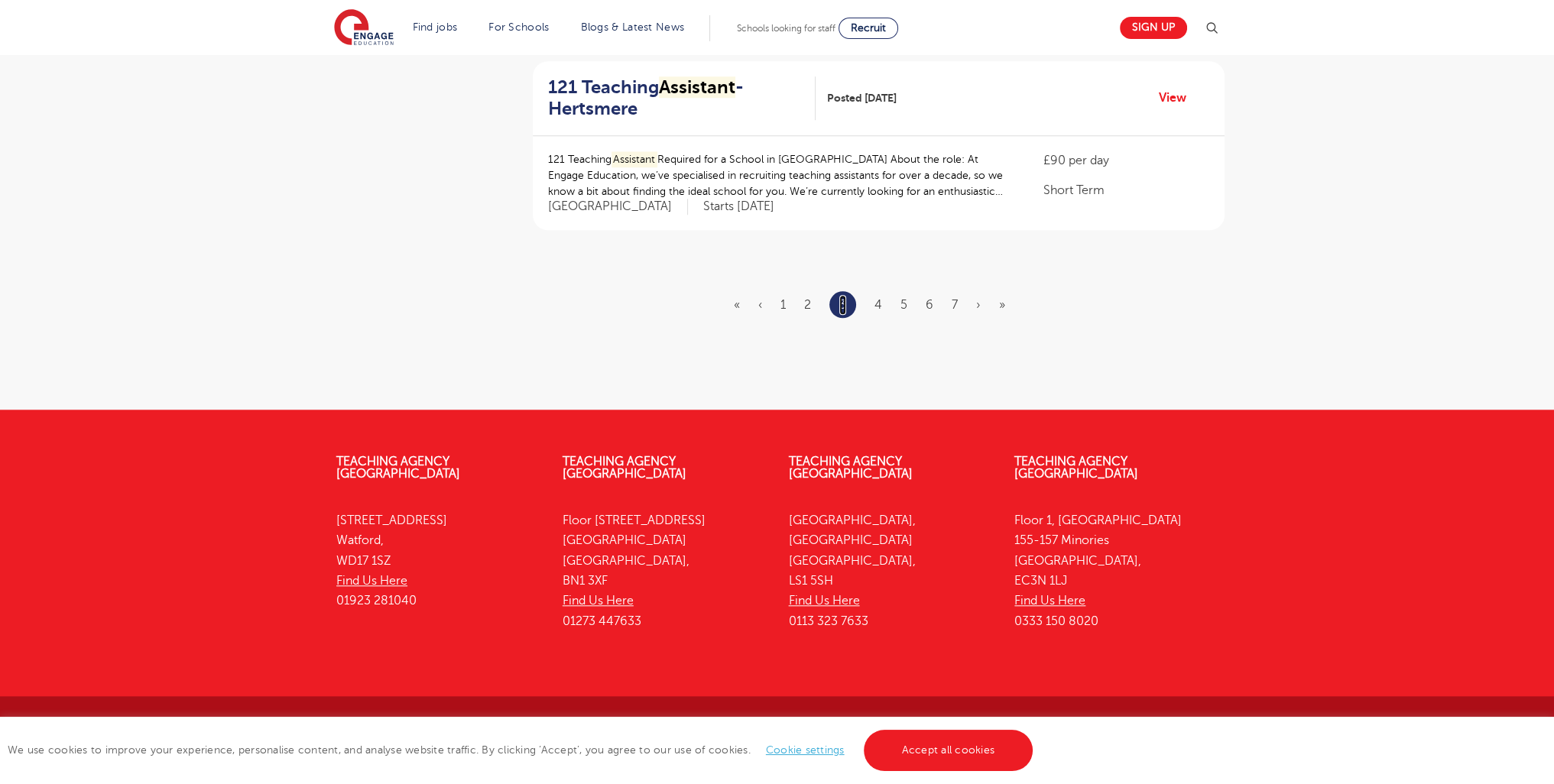
scroll to position [0, 0]
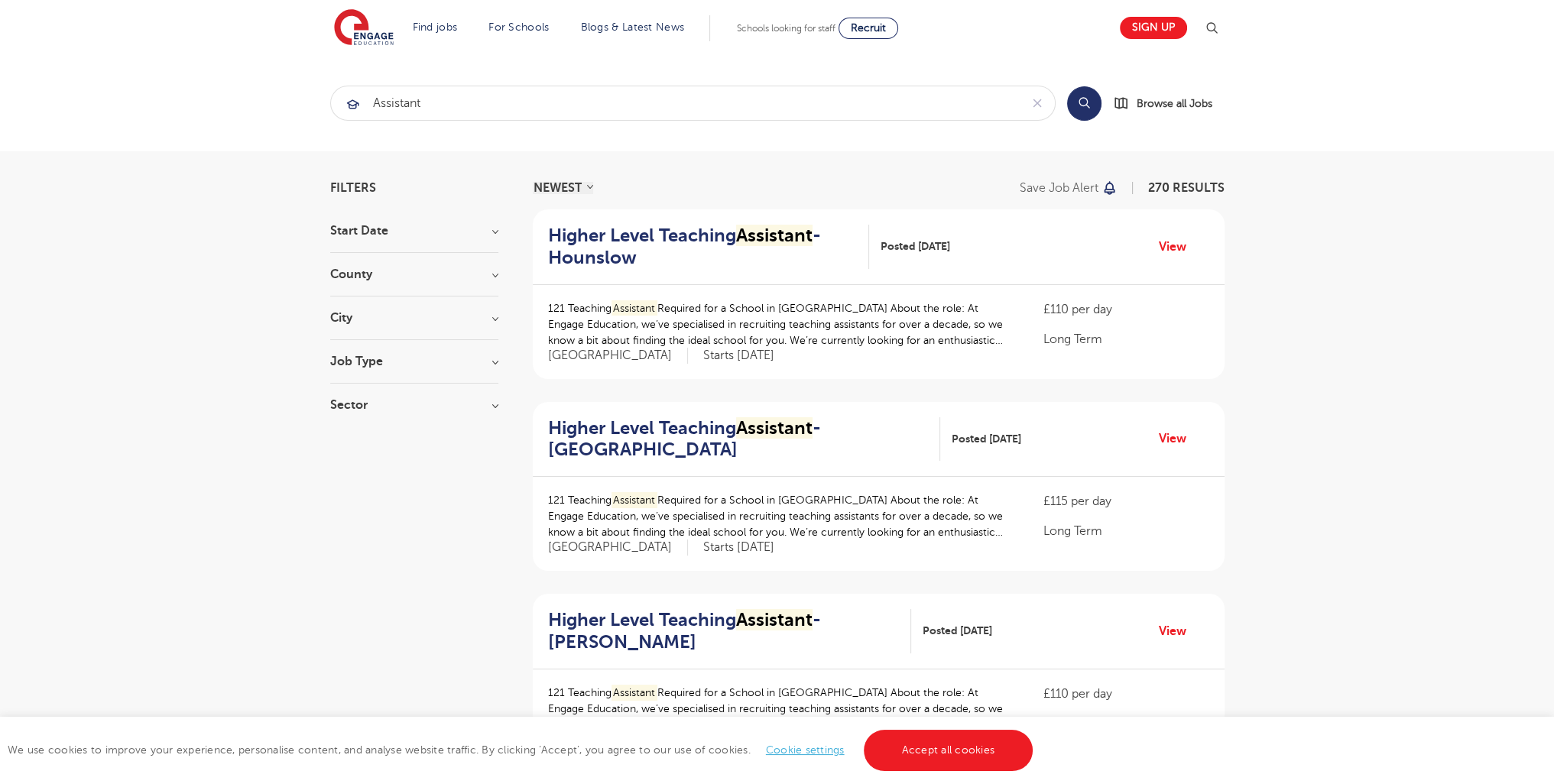
scroll to position [1883, 0]
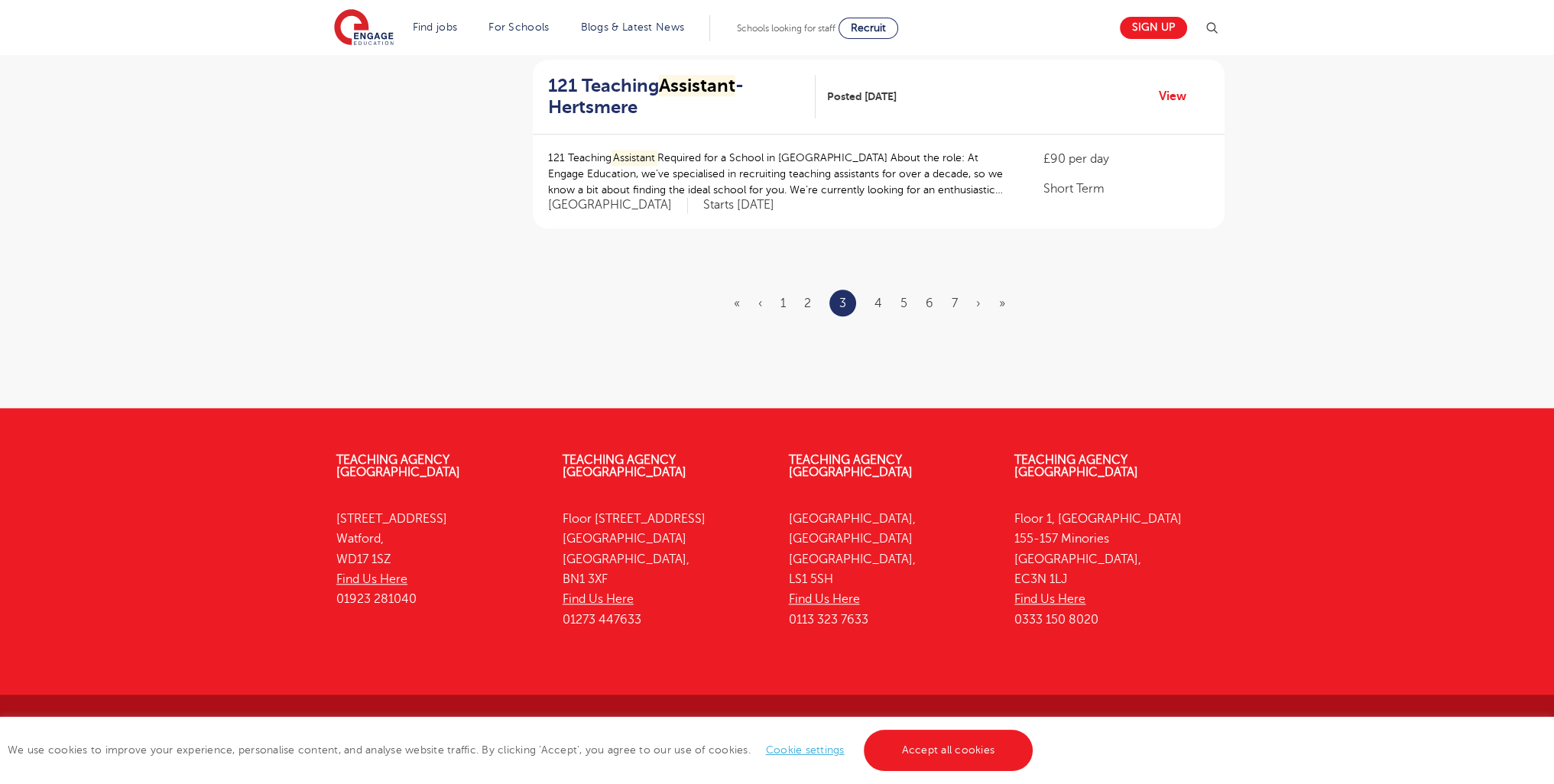
click at [883, 300] on ul "« ‹ 1 2 3 4 5 6 7 › »" at bounding box center [878, 303] width 290 height 27
click at [876, 302] on link "4" at bounding box center [878, 304] width 8 height 14
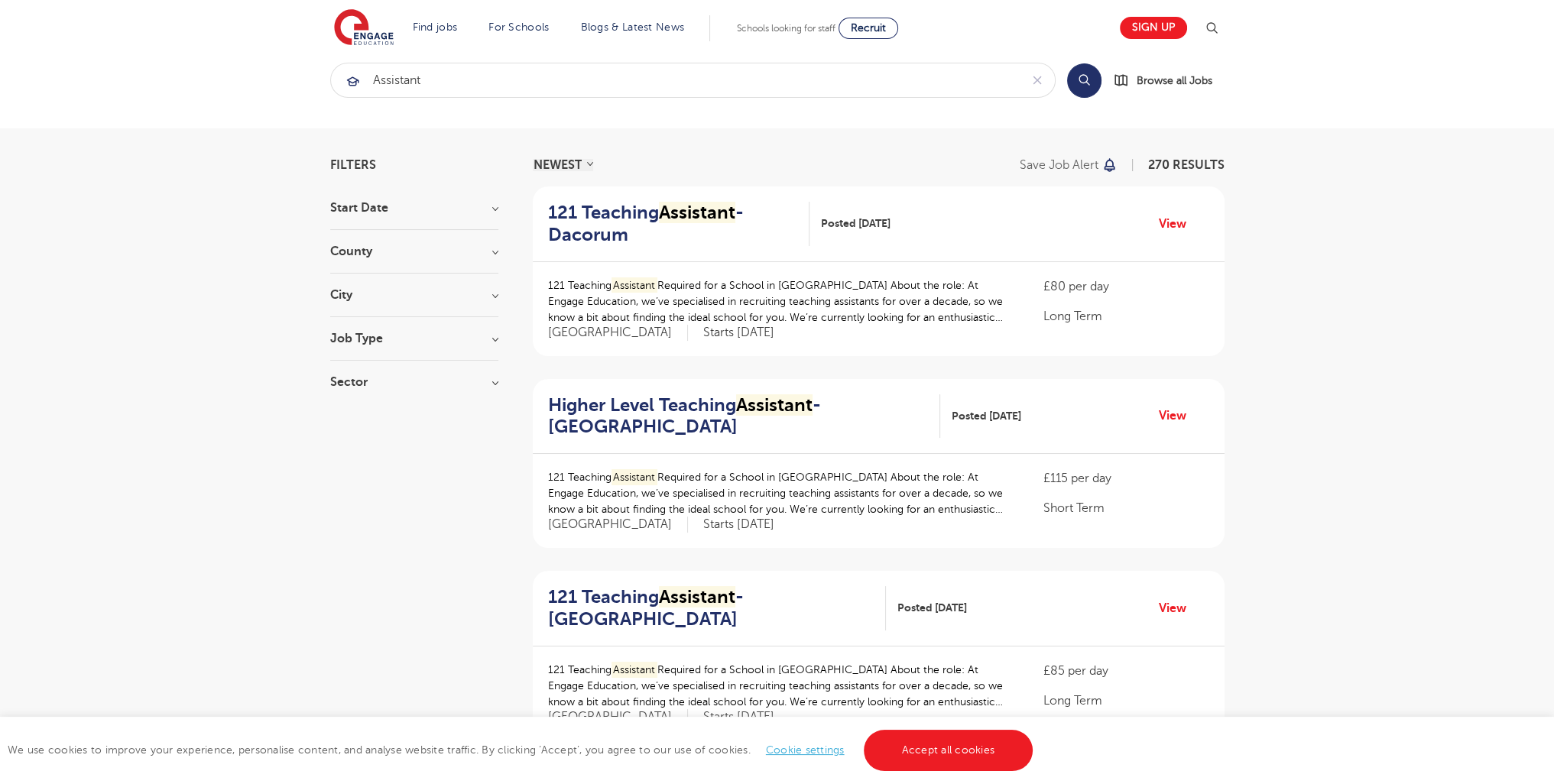
scroll to position [1880, 0]
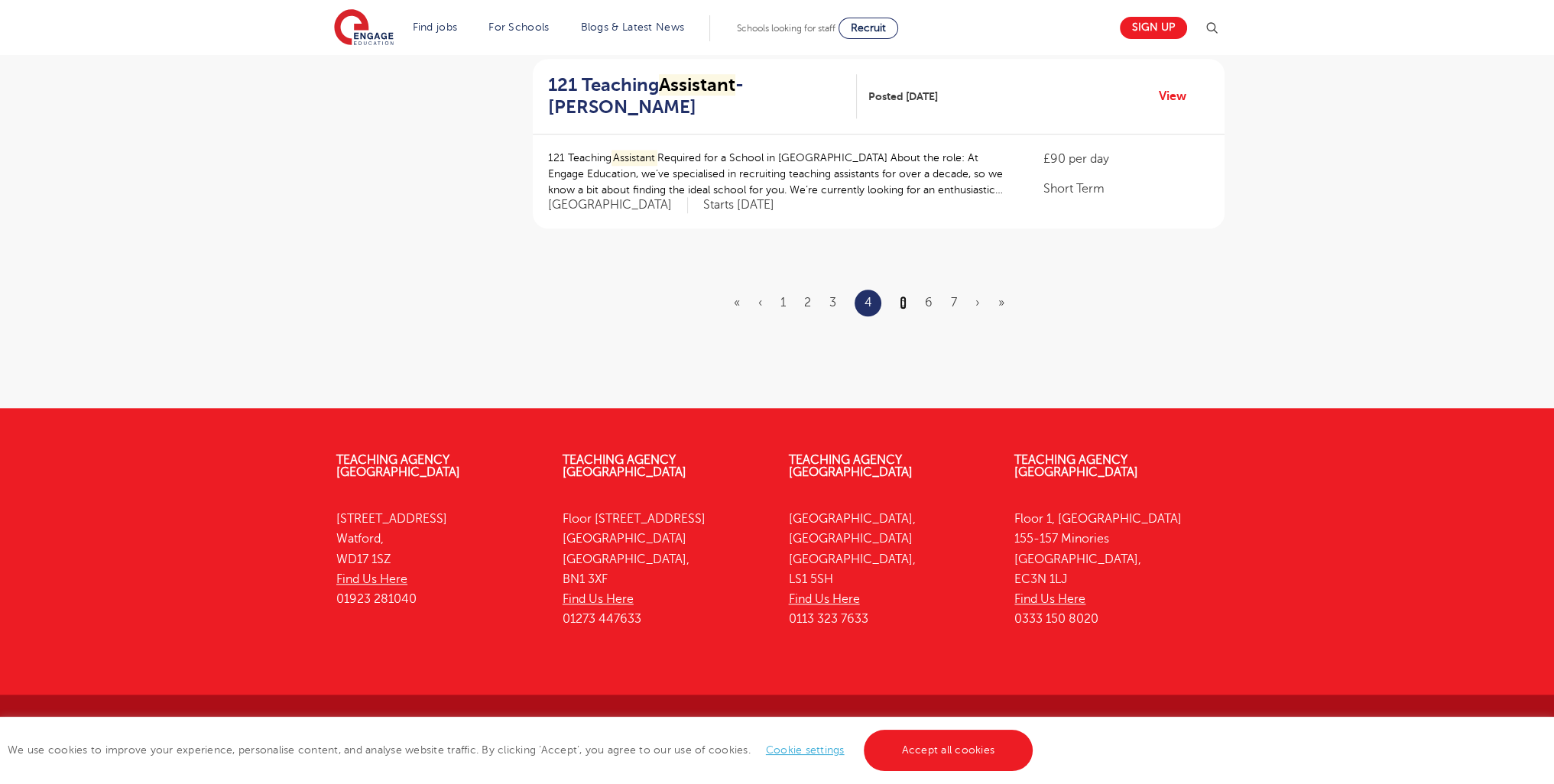
click at [901, 303] on link "5" at bounding box center [903, 303] width 7 height 14
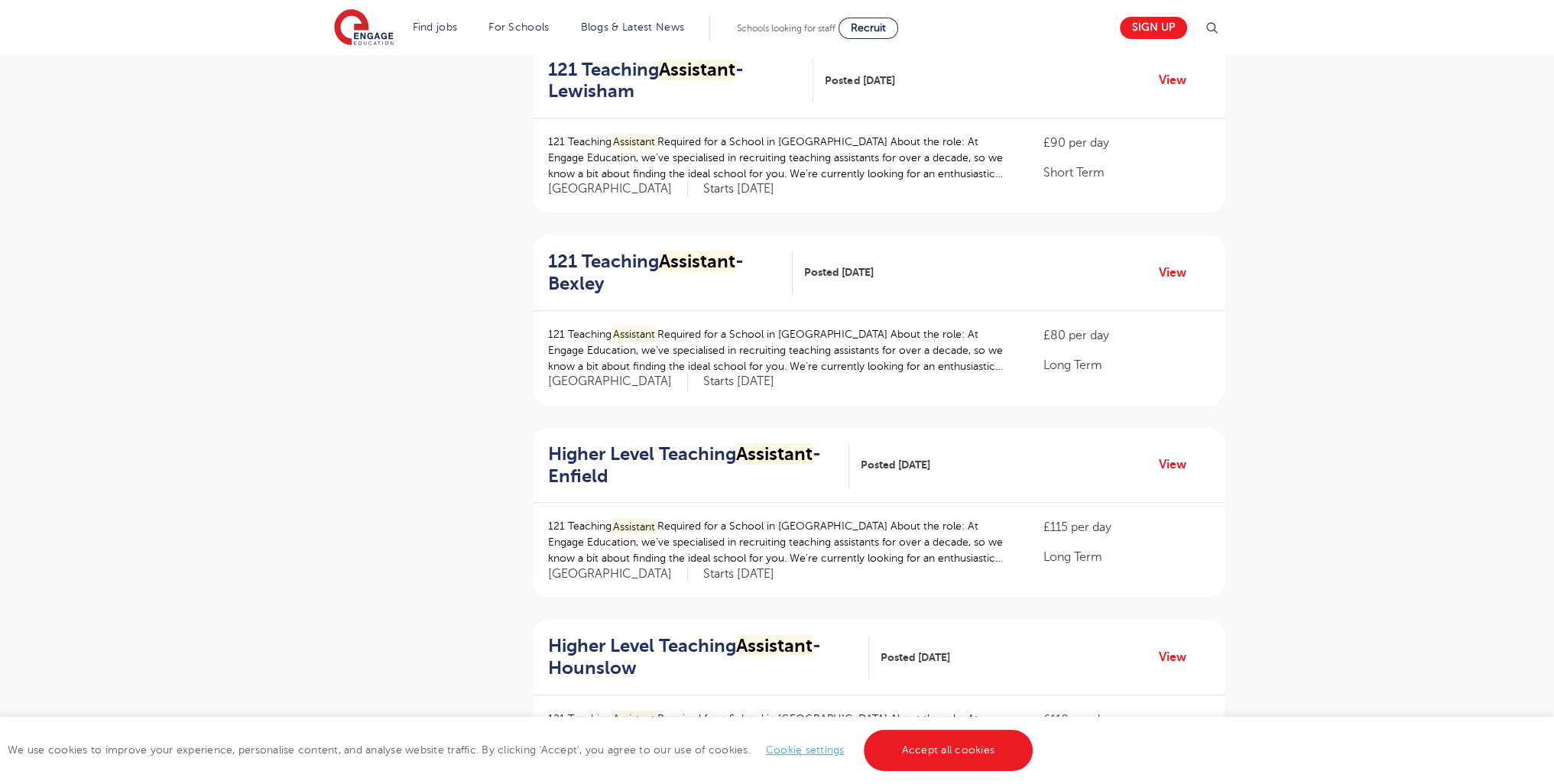
scroll to position [1880, 0]
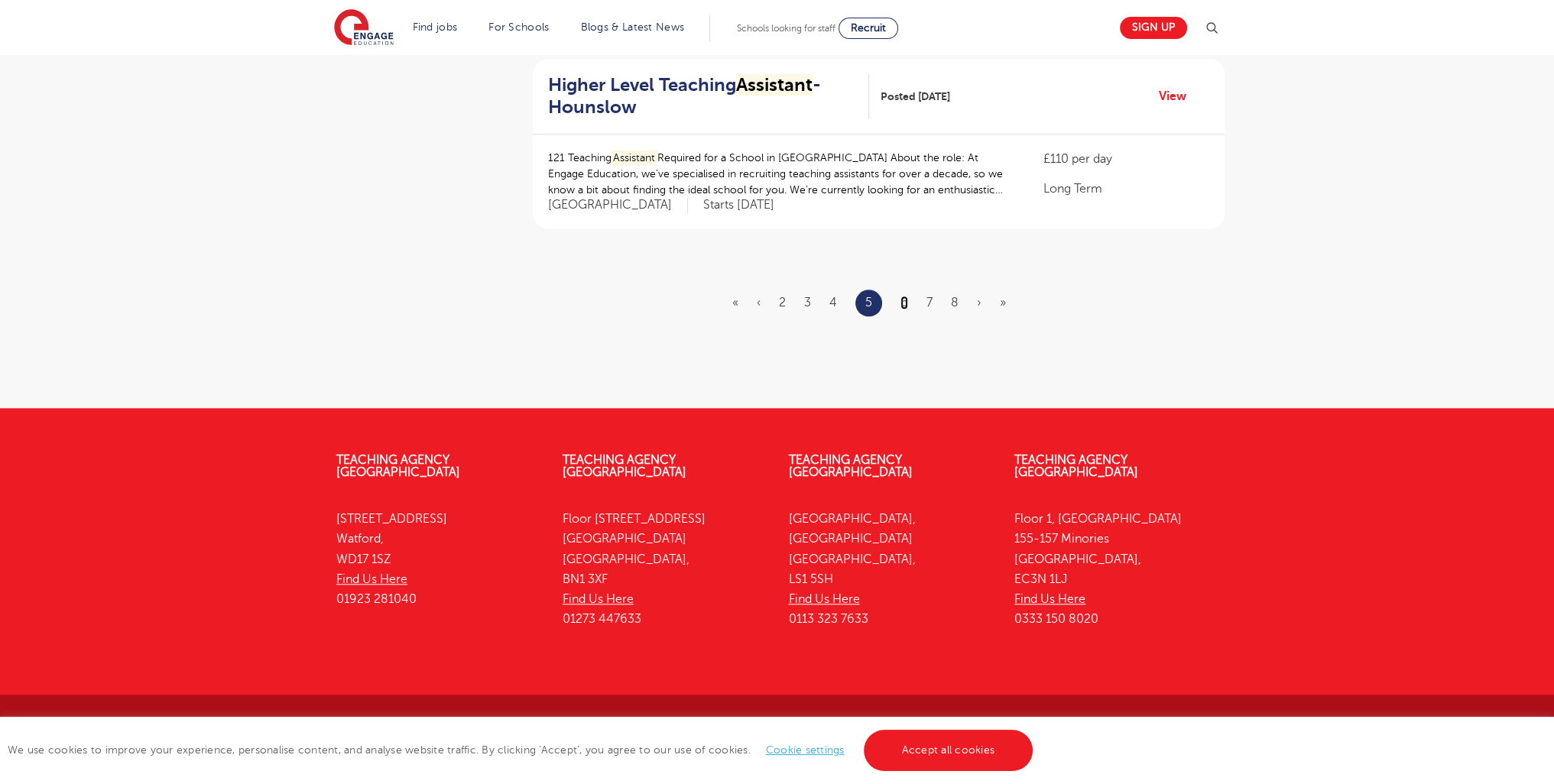
click at [905, 300] on link "6" at bounding box center [904, 303] width 8 height 14
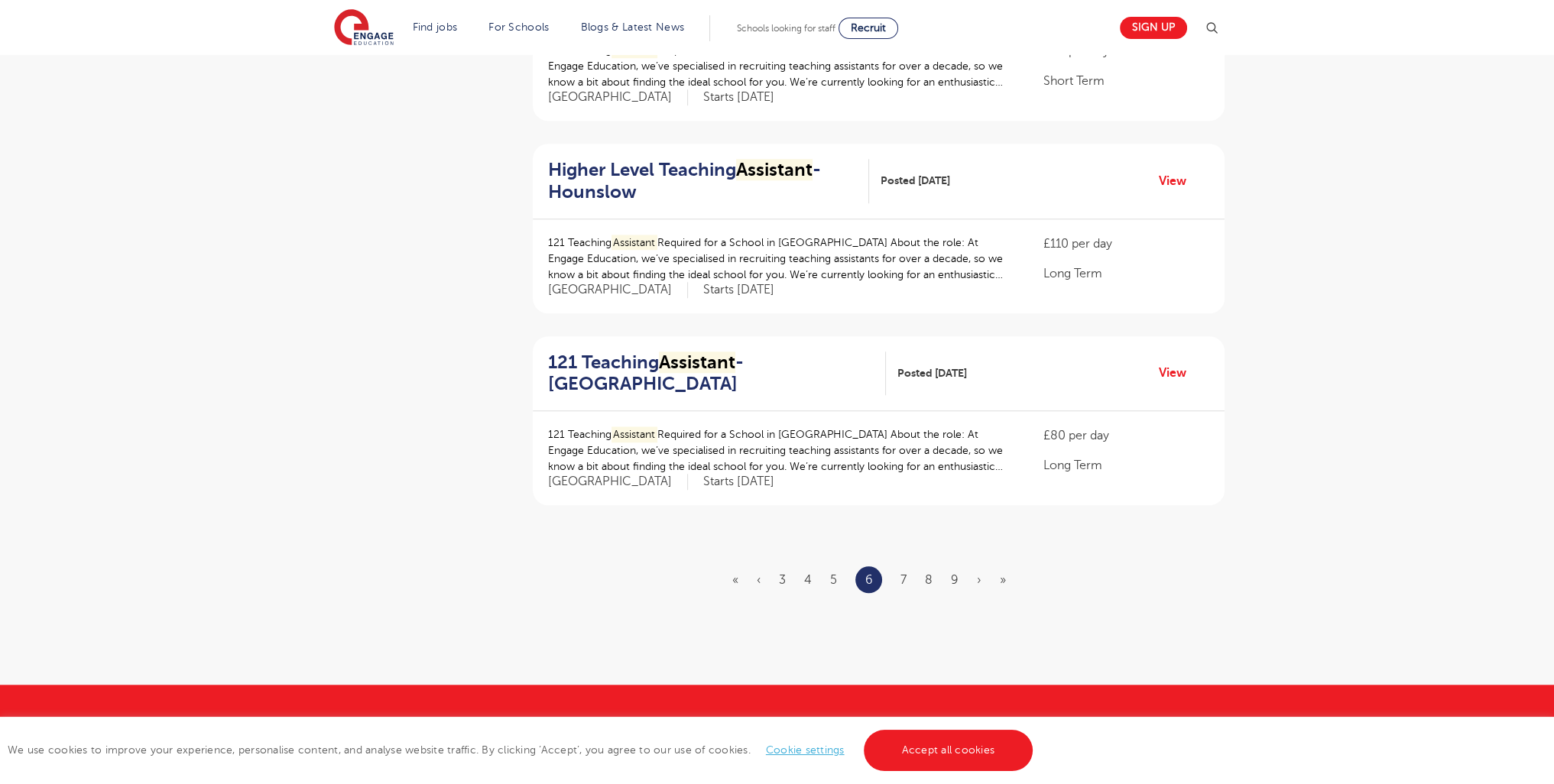
scroll to position [1865, 0]
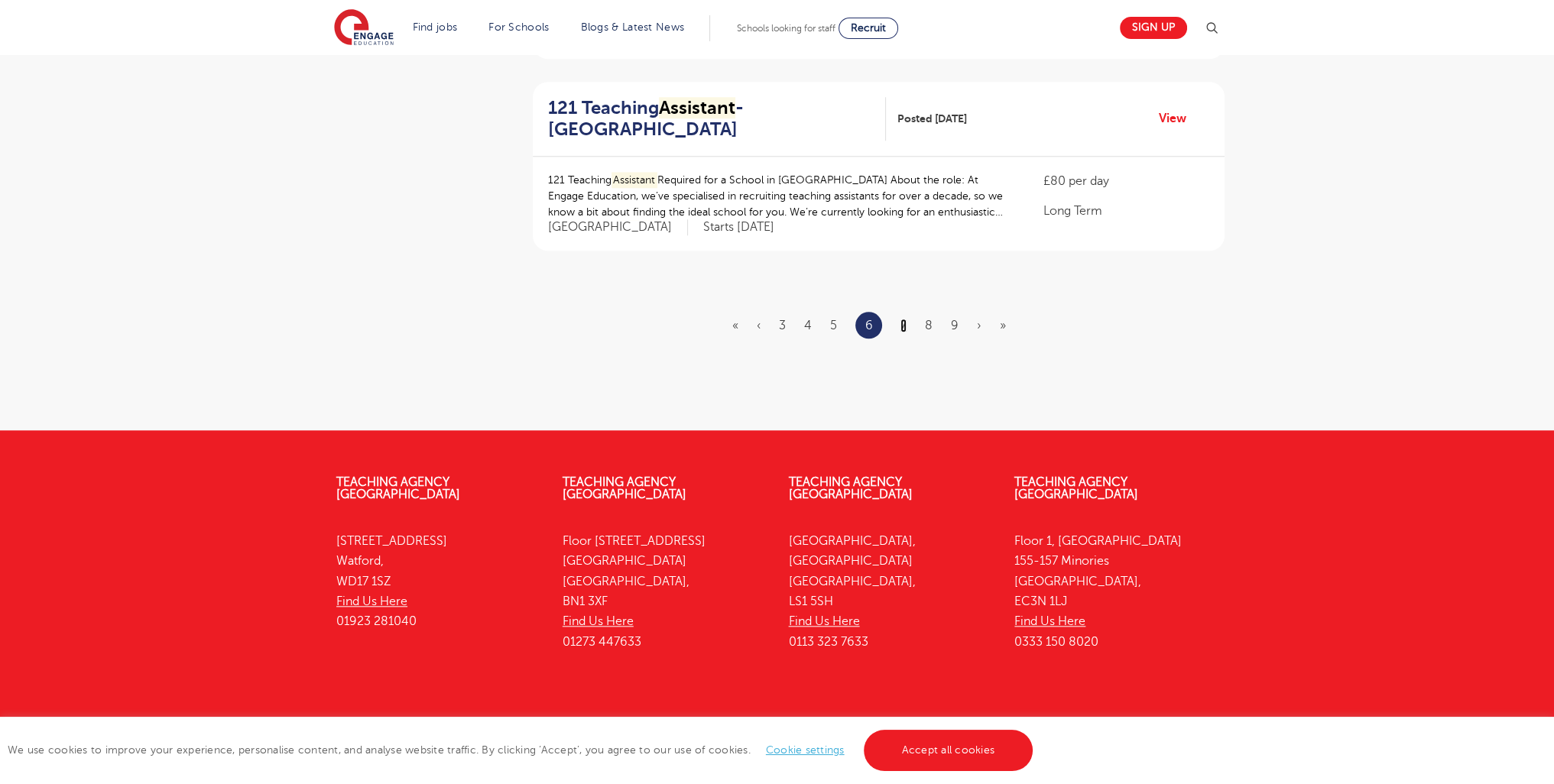
click at [900, 319] on link "7" at bounding box center [903, 326] width 6 height 14
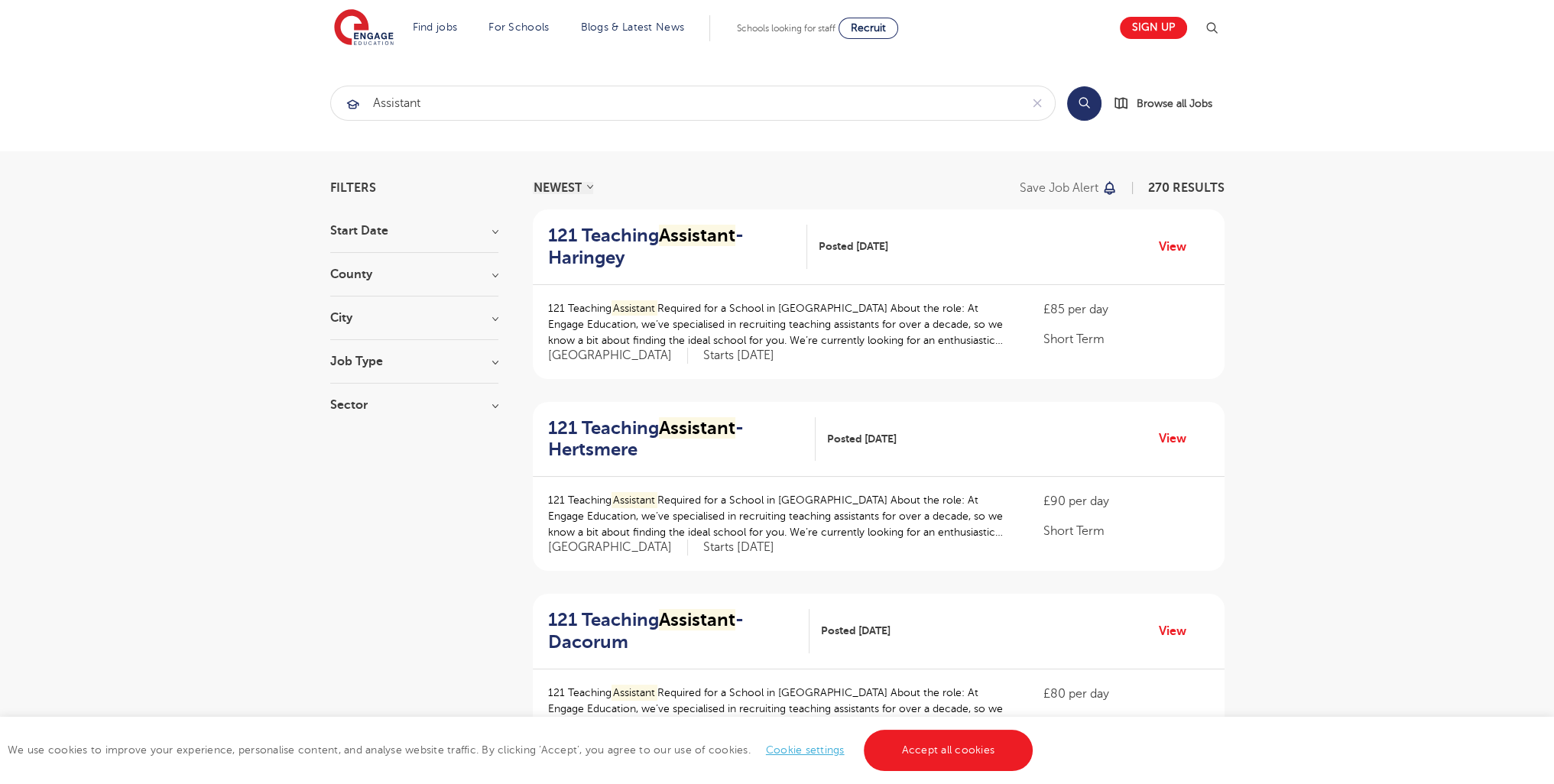
scroll to position [1865, 0]
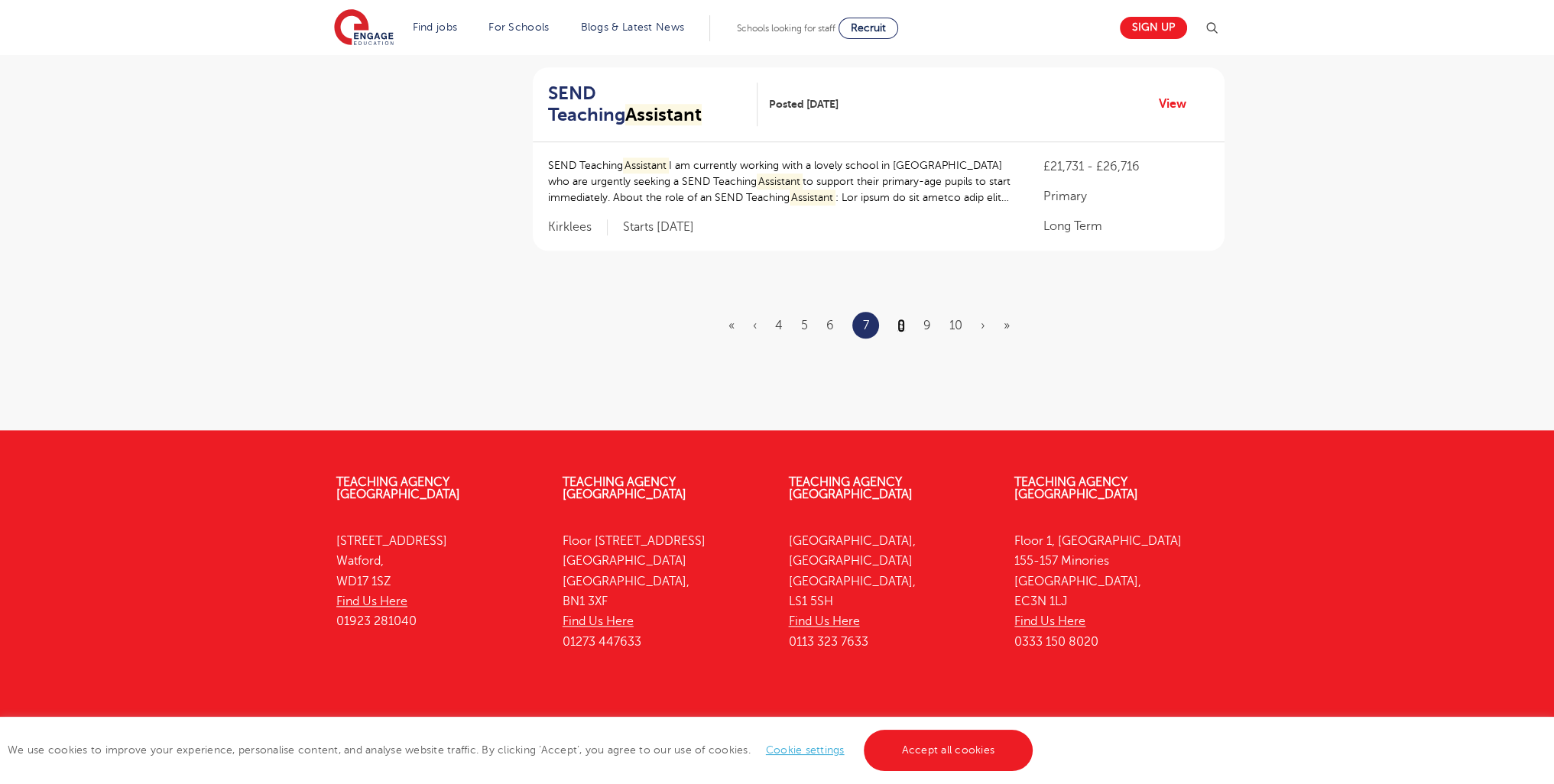
click at [902, 319] on link "8" at bounding box center [901, 326] width 8 height 14
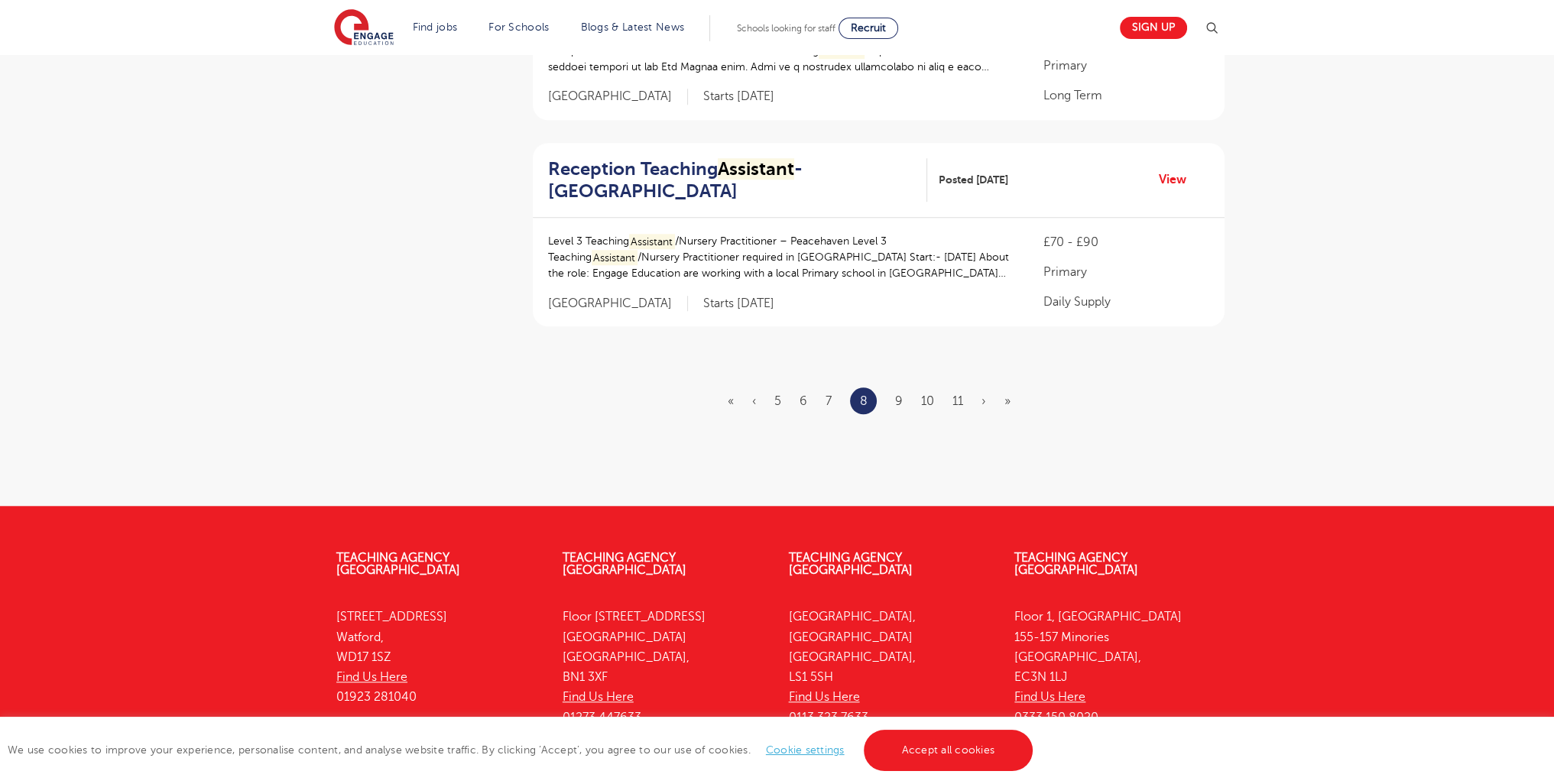
scroll to position [1890, 0]
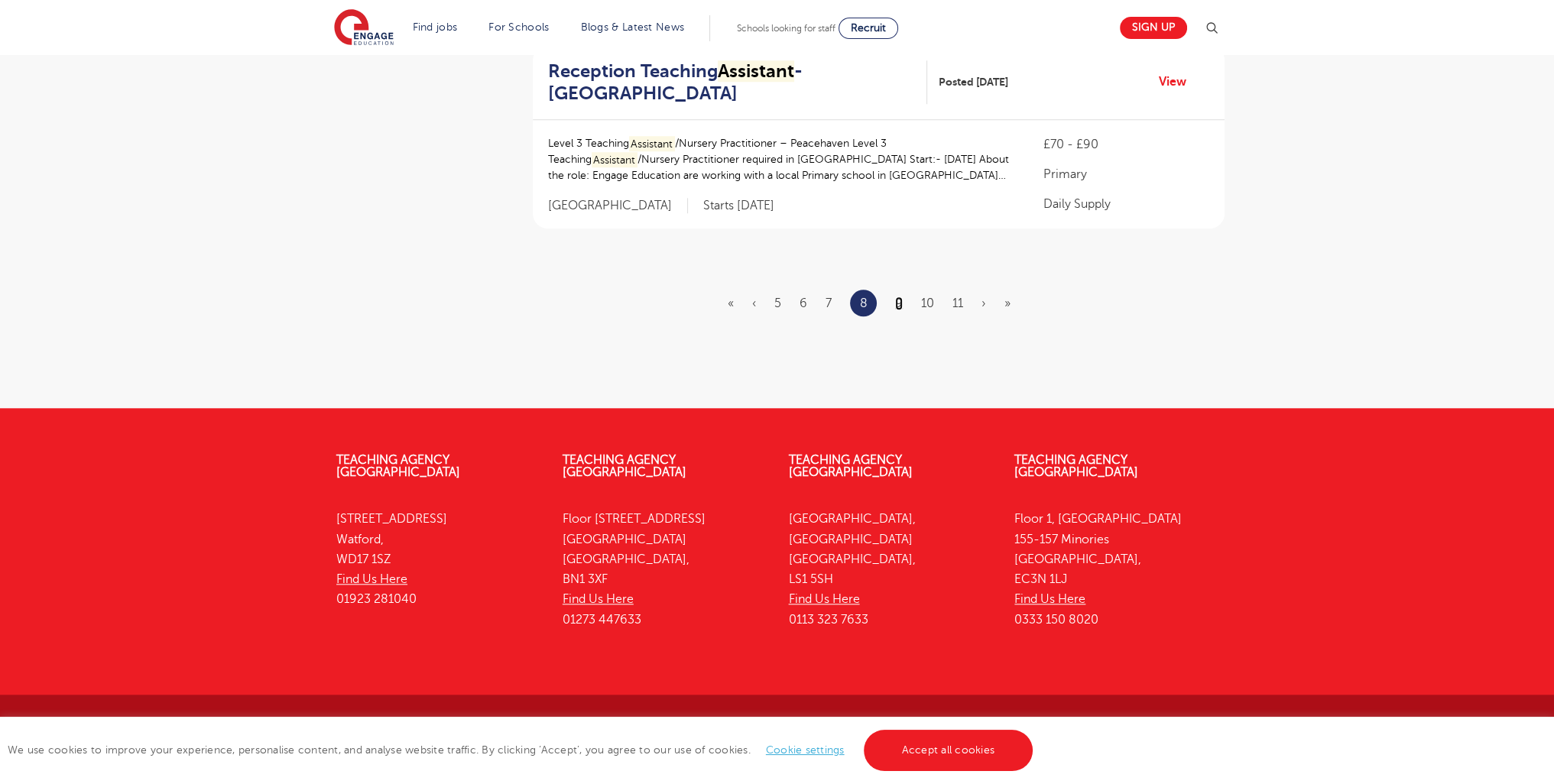
click at [899, 300] on link "9" at bounding box center [899, 304] width 8 height 14
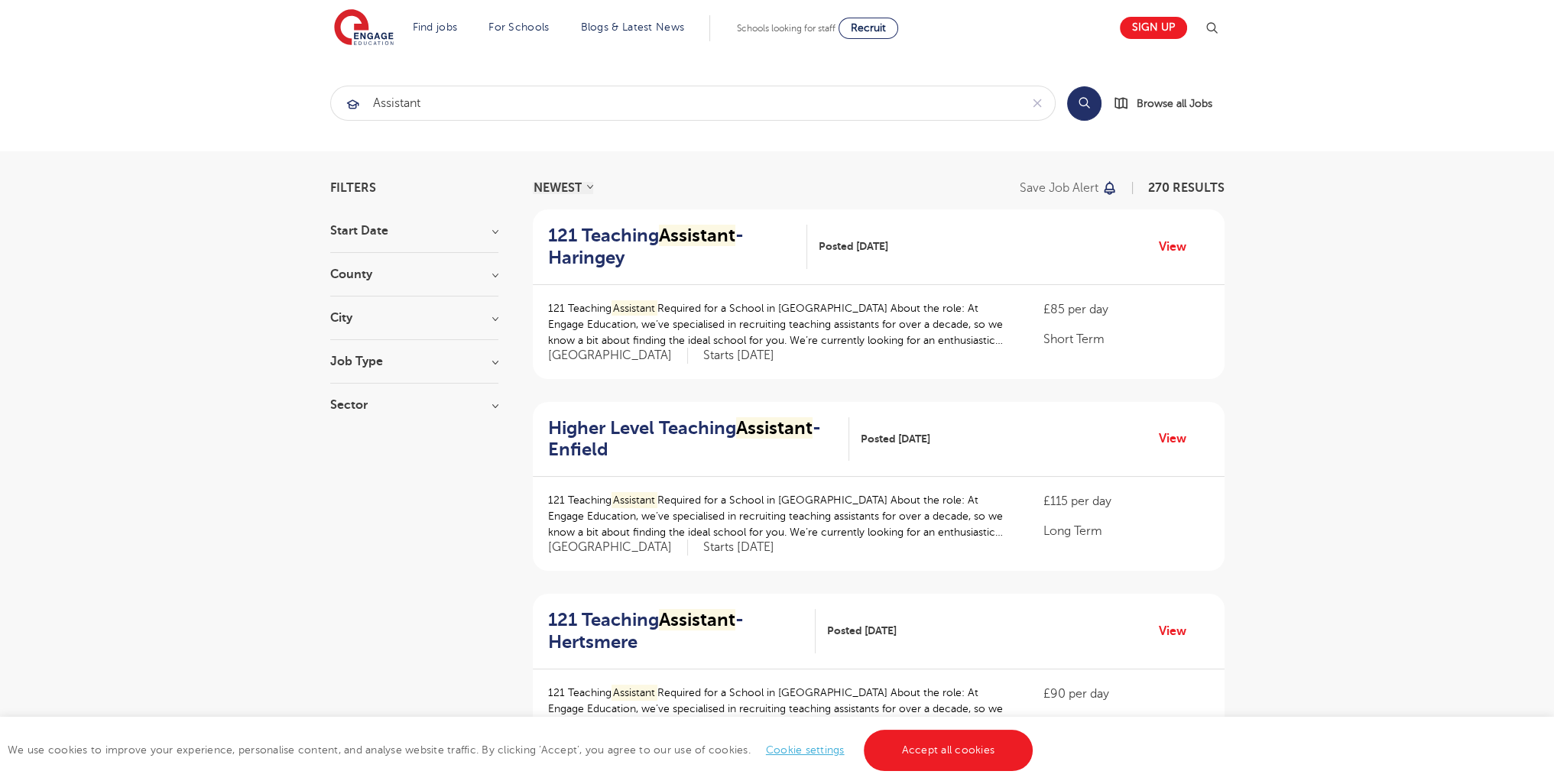
scroll to position [1923, 0]
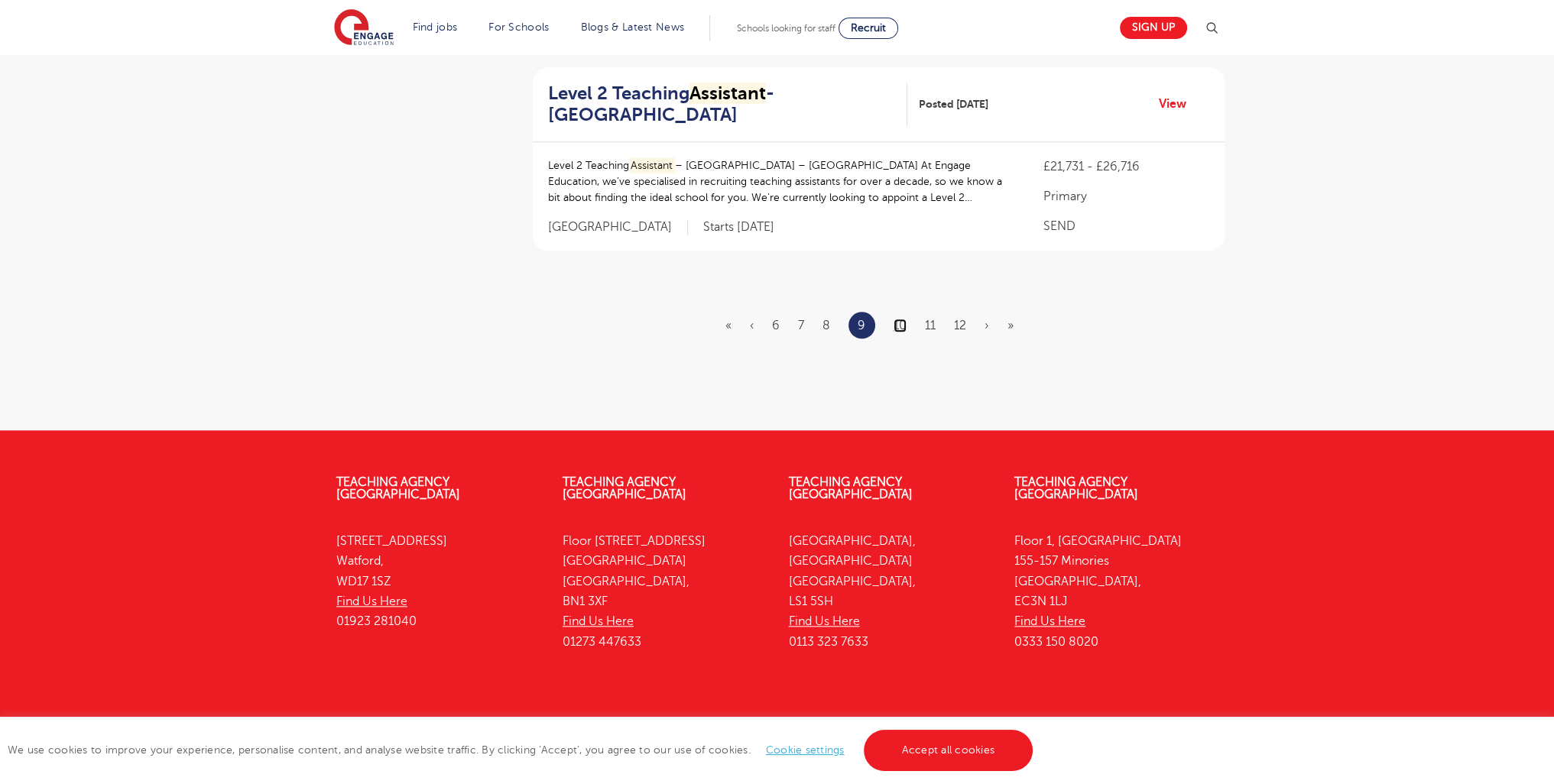
click at [904, 319] on link "10" at bounding box center [899, 326] width 13 height 14
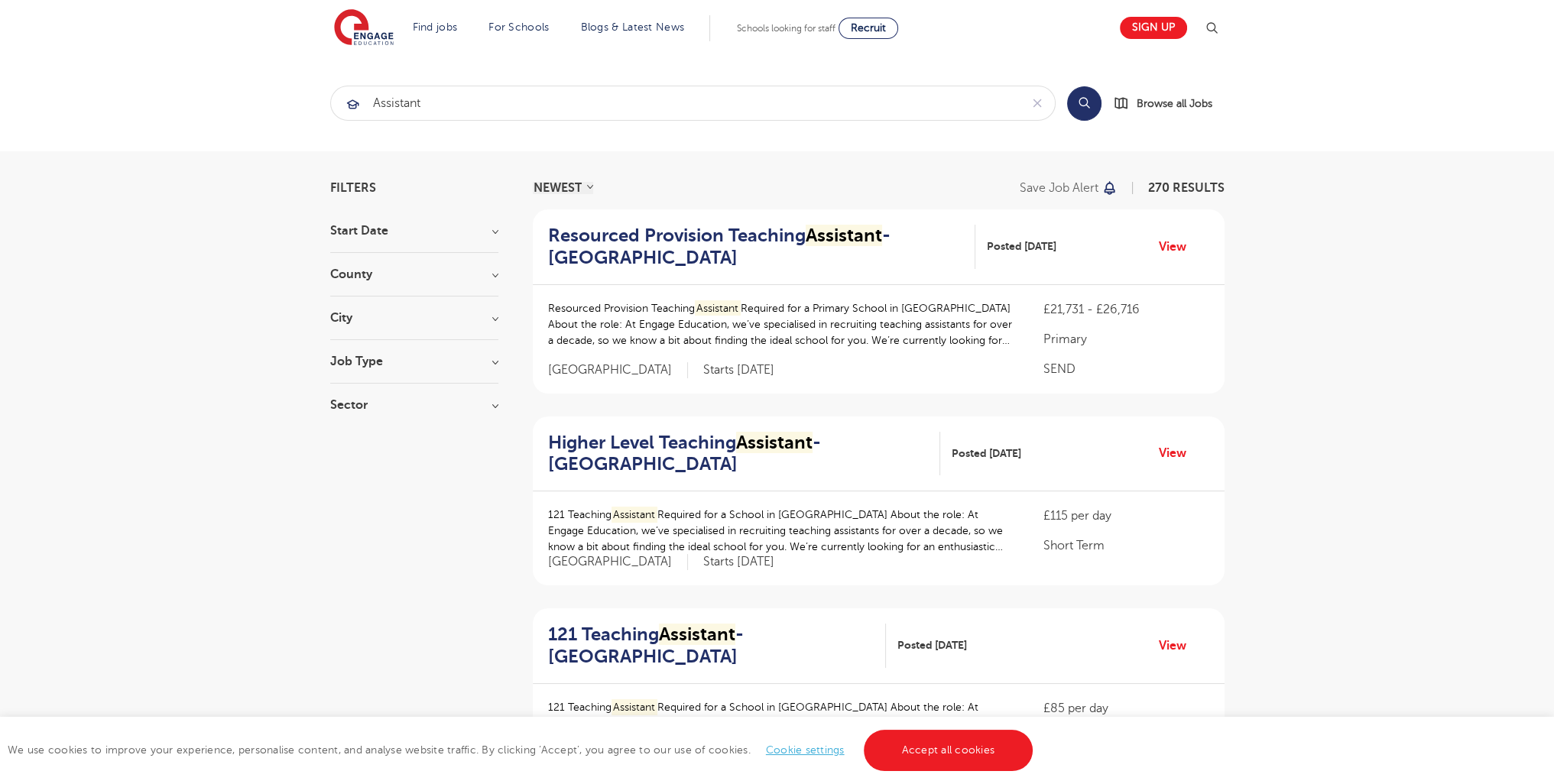
scroll to position [1895, 0]
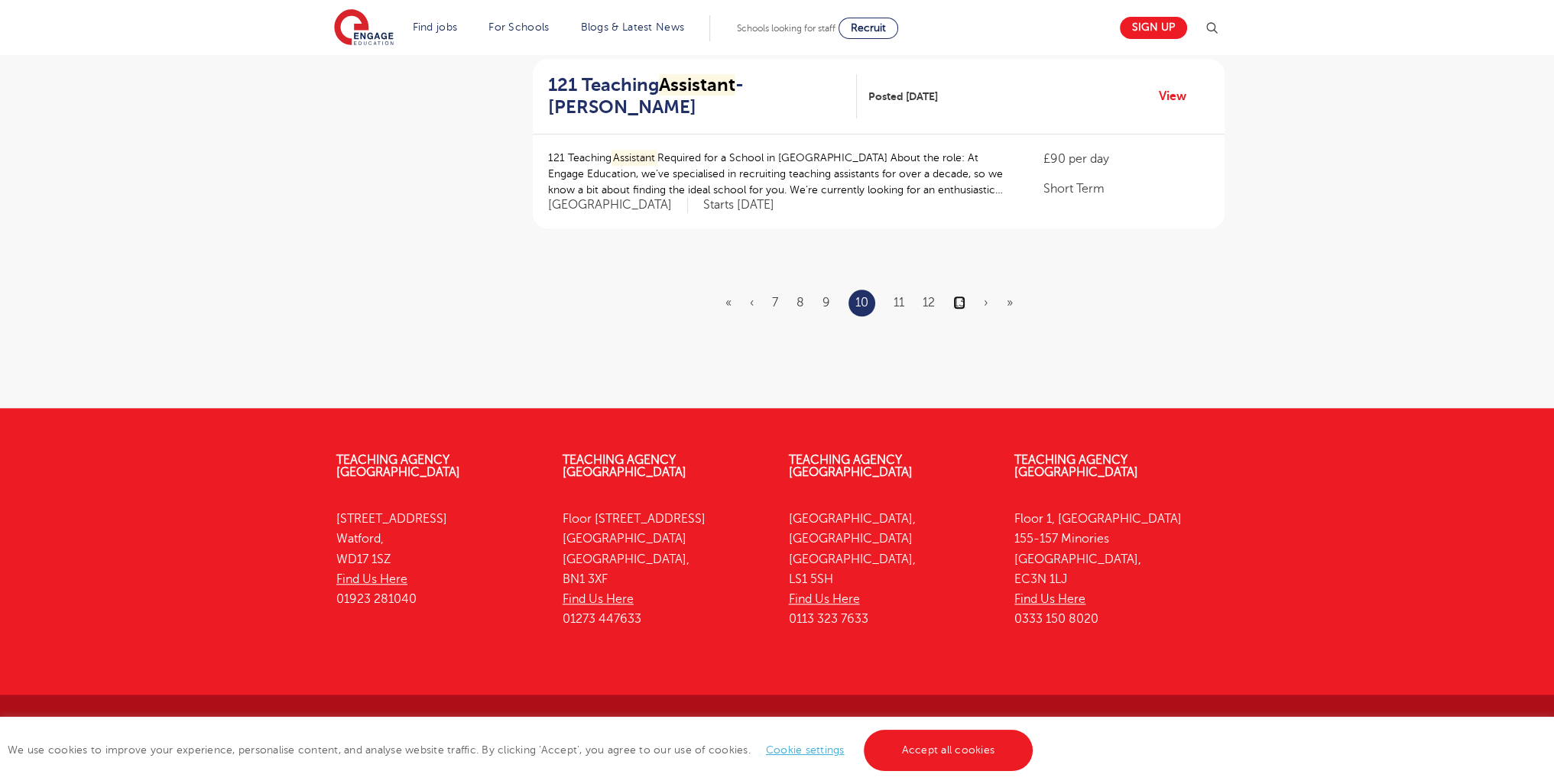
click at [956, 296] on link "13" at bounding box center [959, 303] width 12 height 14
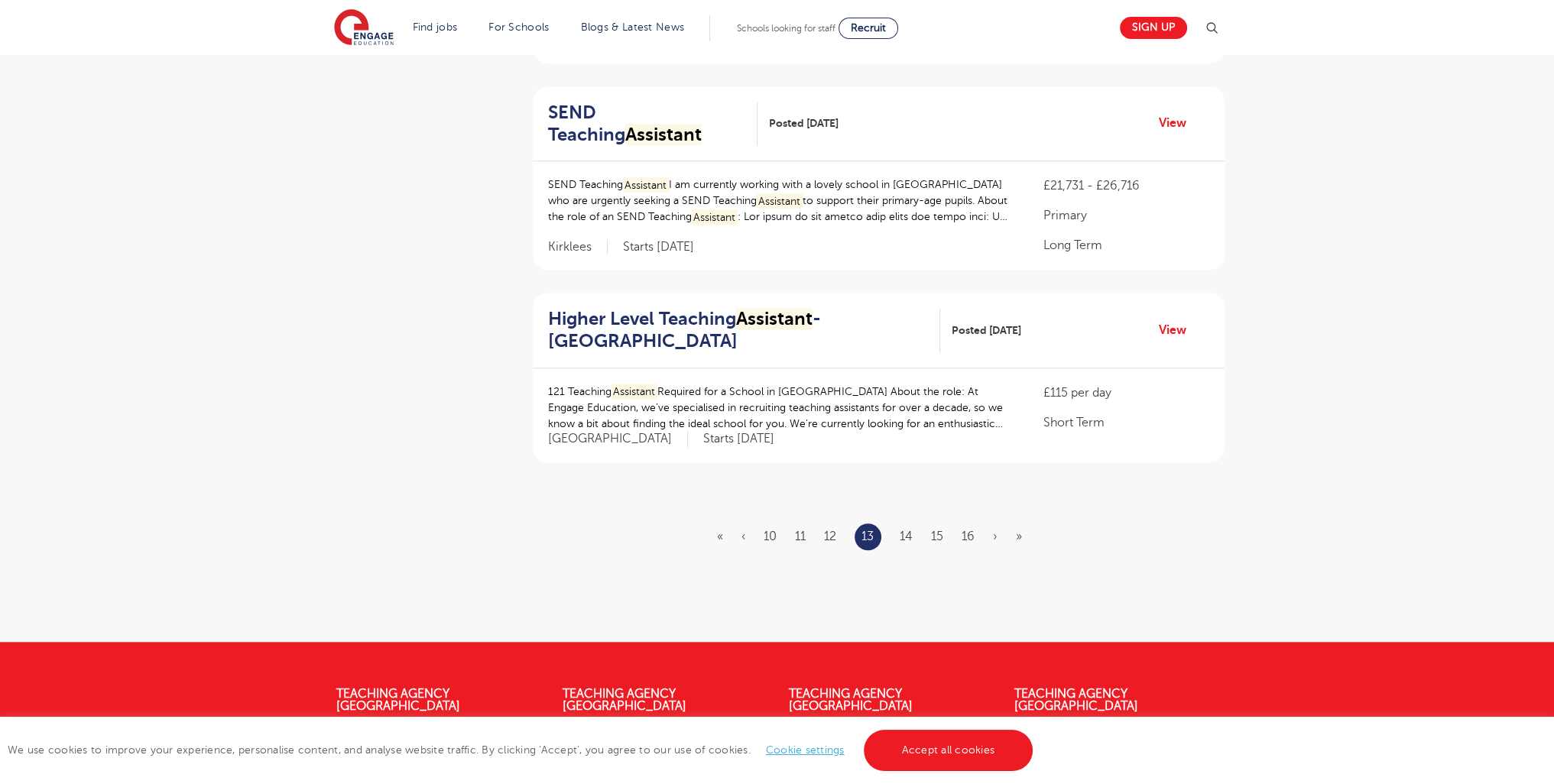
scroll to position [1873, 0]
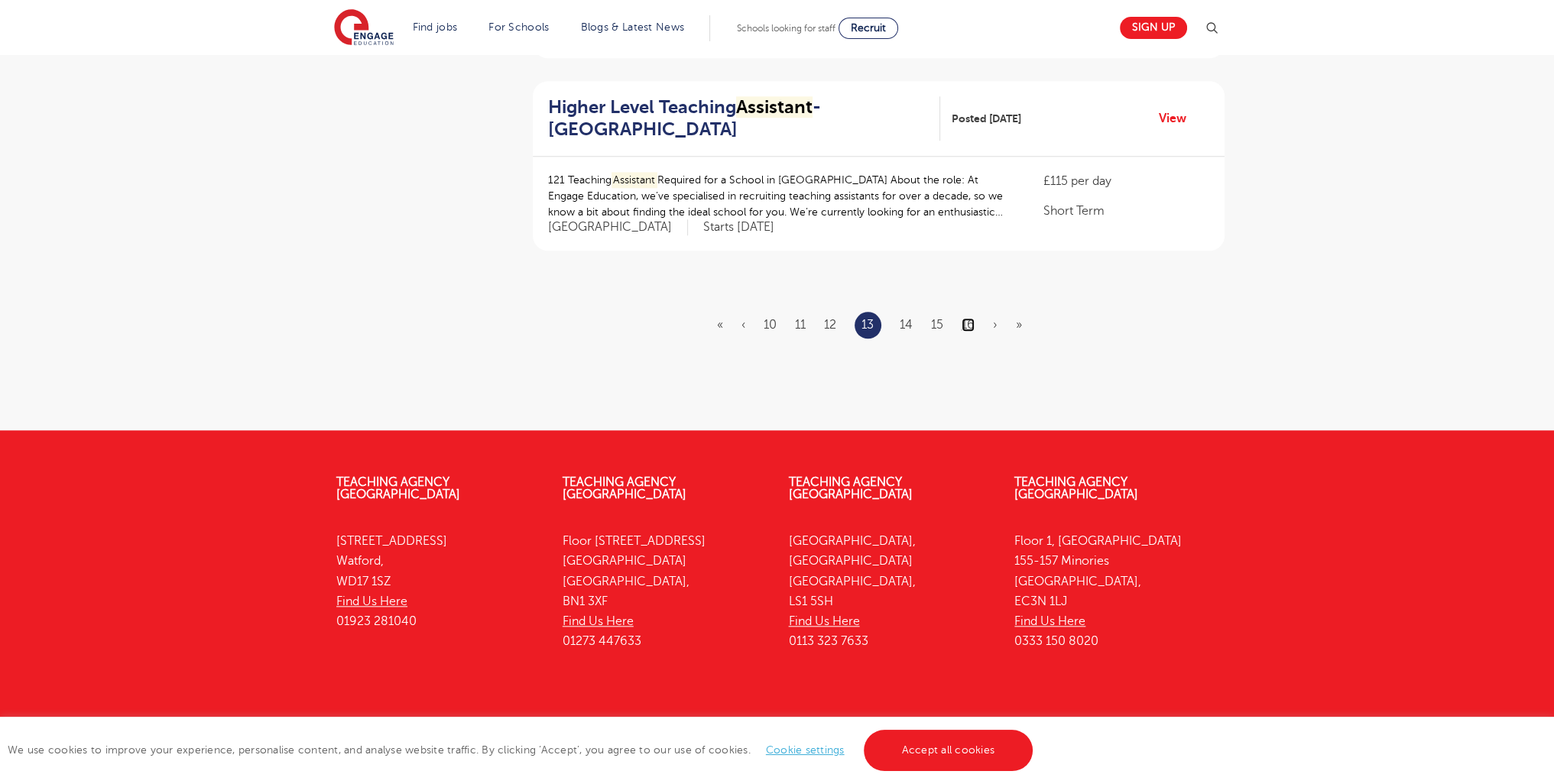
click at [969, 318] on link "16" at bounding box center [968, 325] width 13 height 14
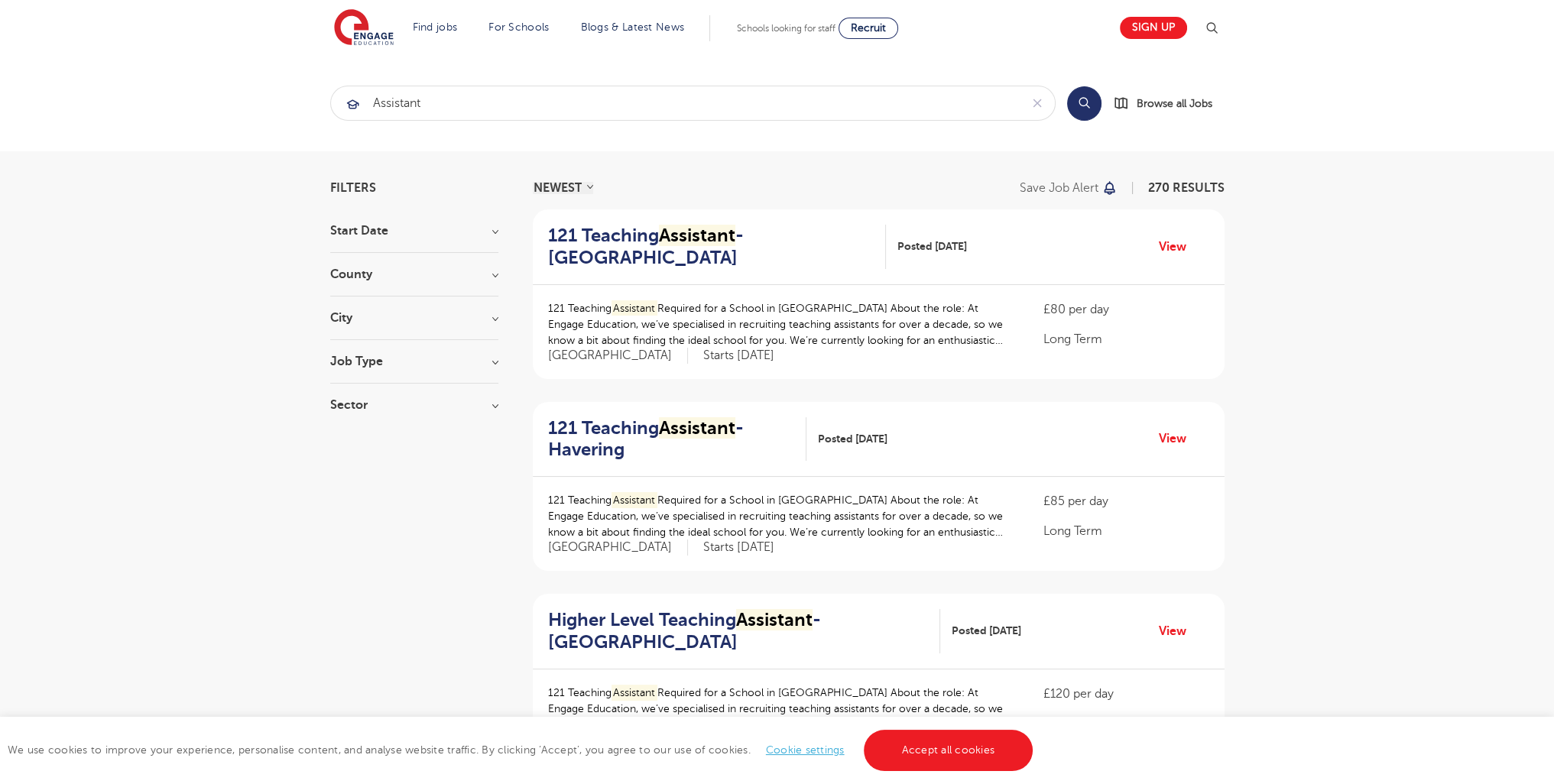
scroll to position [1715, 0]
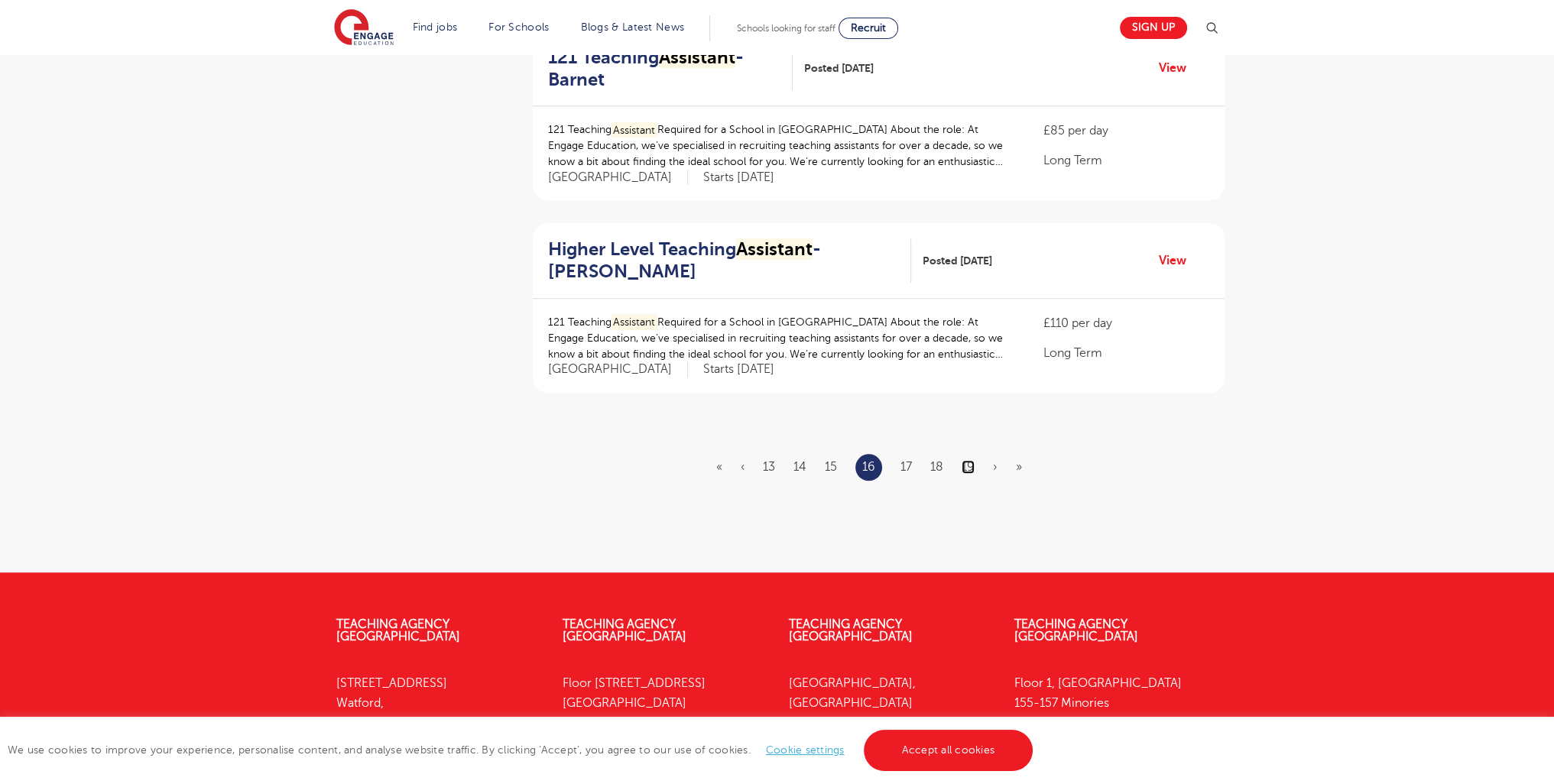
click at [965, 460] on link "19" at bounding box center [968, 467] width 13 height 14
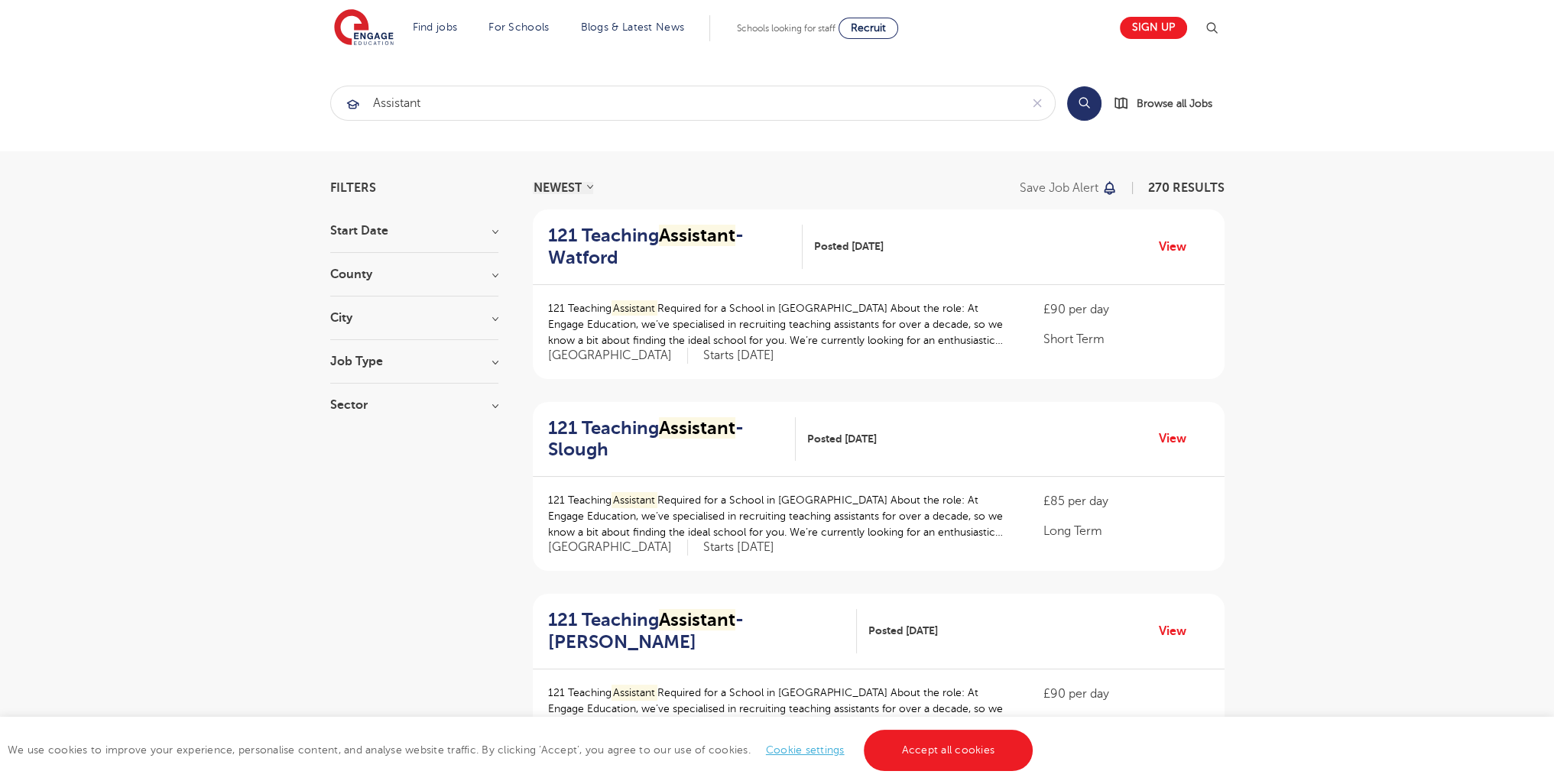
scroll to position [1887, 0]
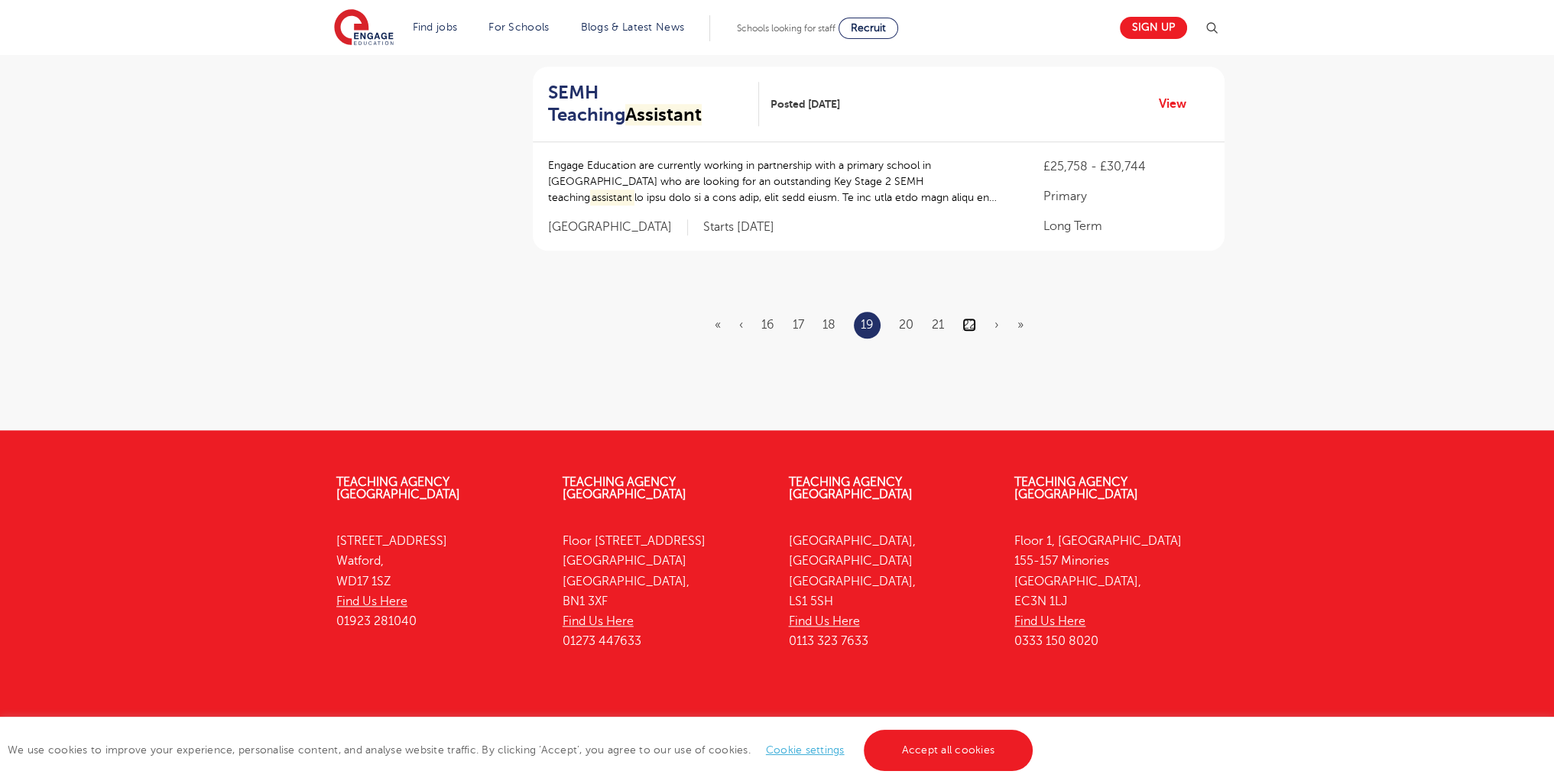
click at [973, 318] on link "22" at bounding box center [969, 325] width 14 height 14
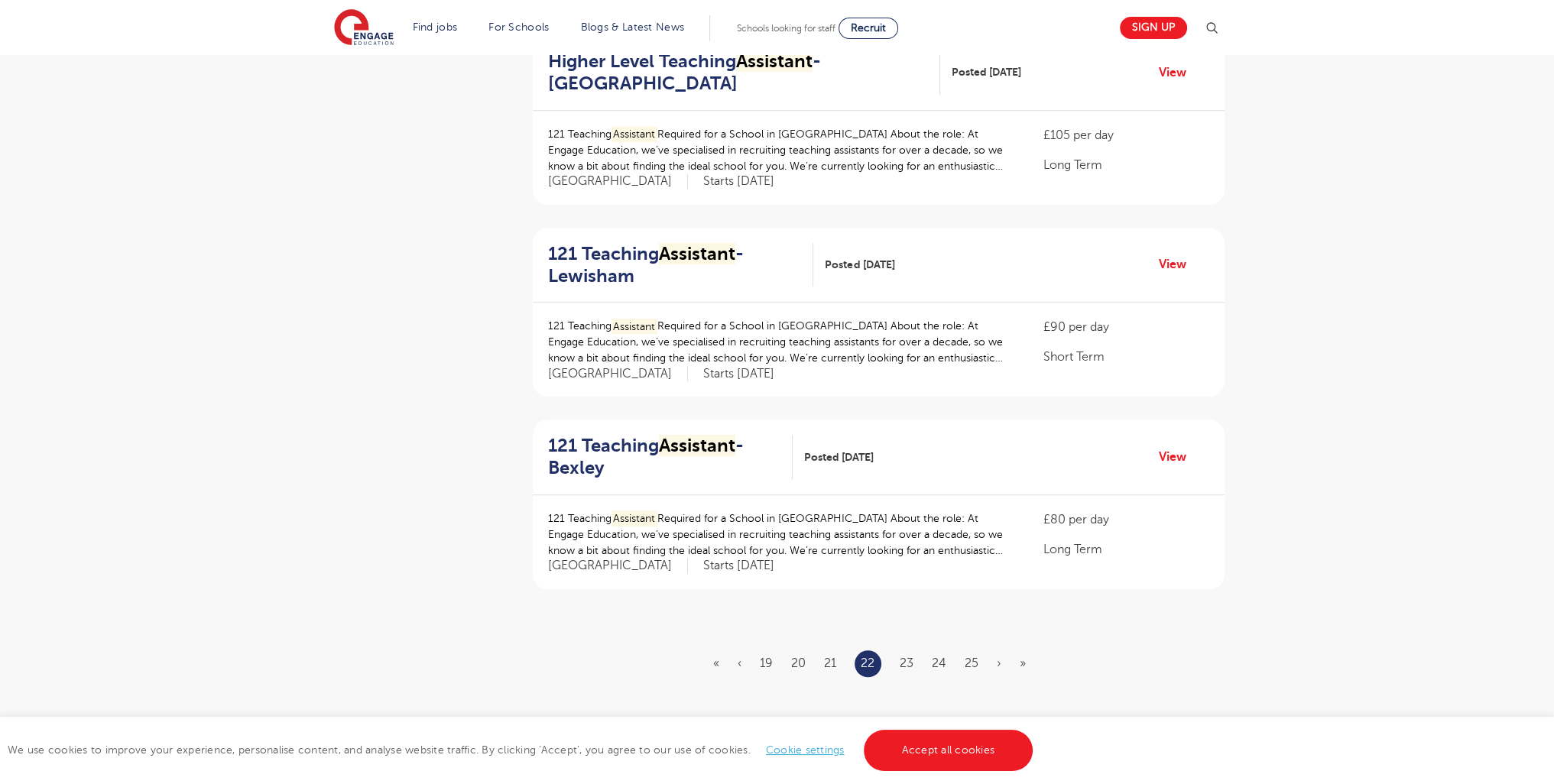
scroll to position [1673, 0]
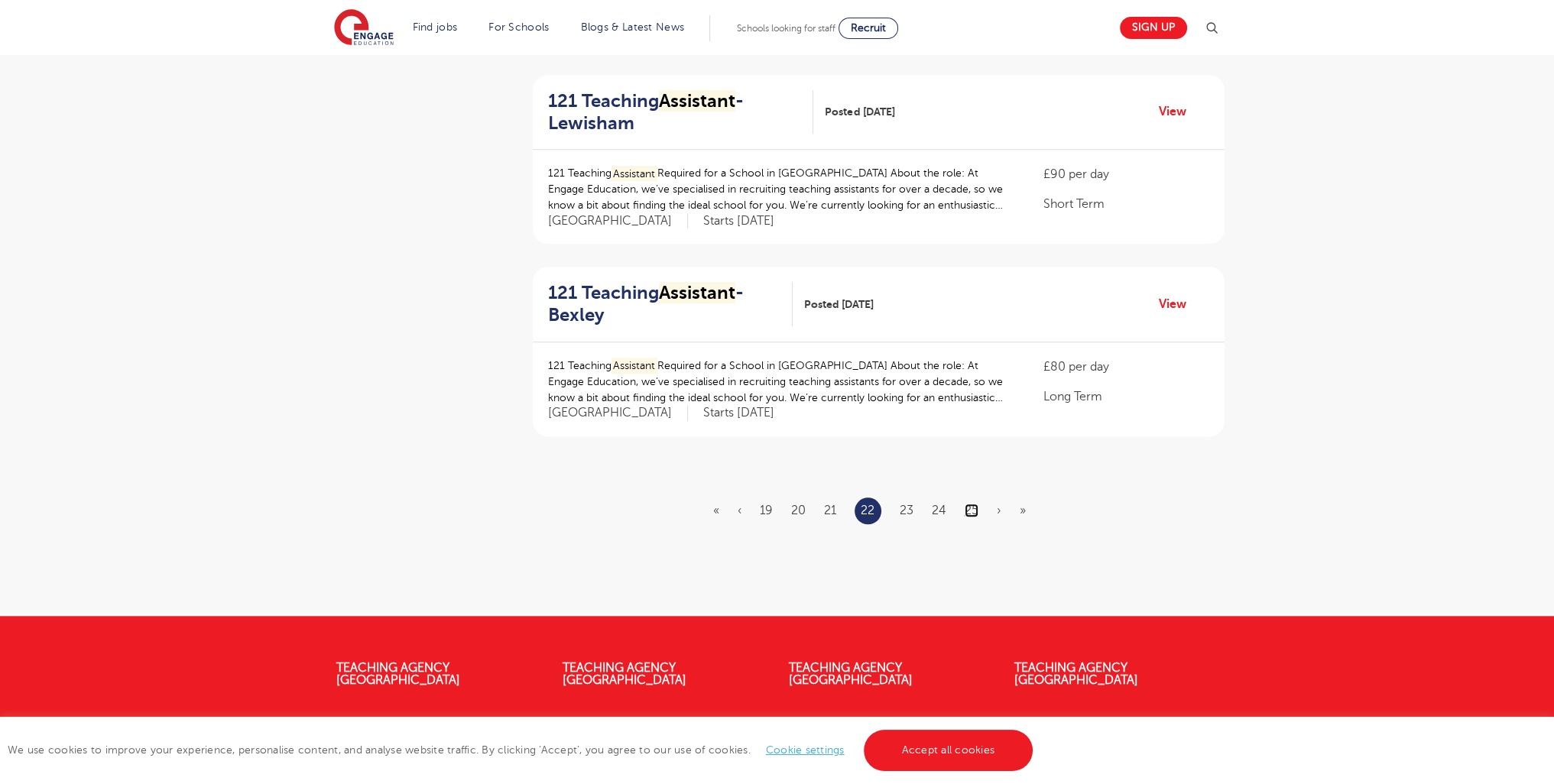
click at [971, 514] on link "25" at bounding box center [972, 510] width 14 height 14
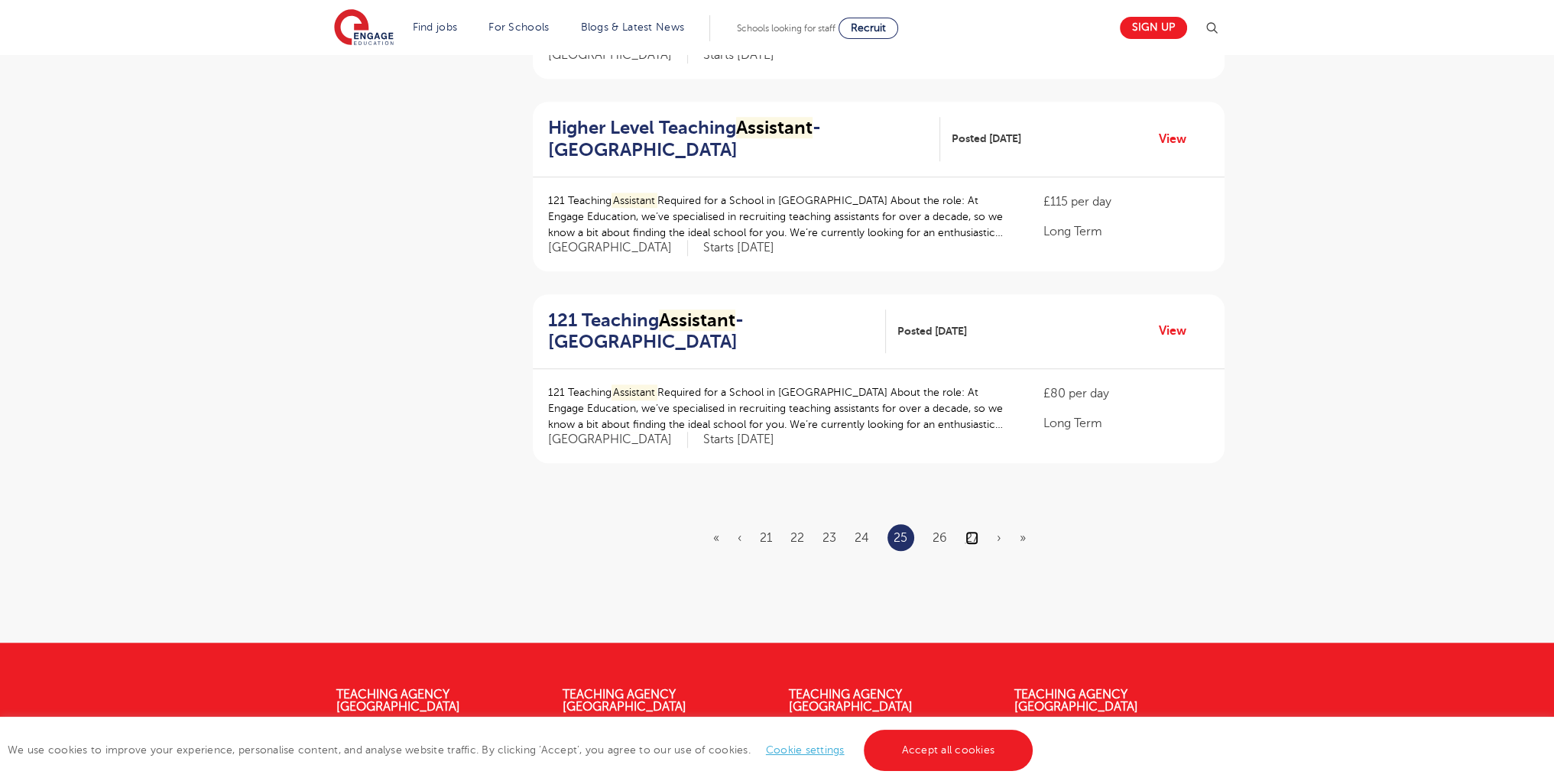
click at [972, 545] on link "27" at bounding box center [972, 538] width 13 height 14
